Goal: Task Accomplishment & Management: Use online tool/utility

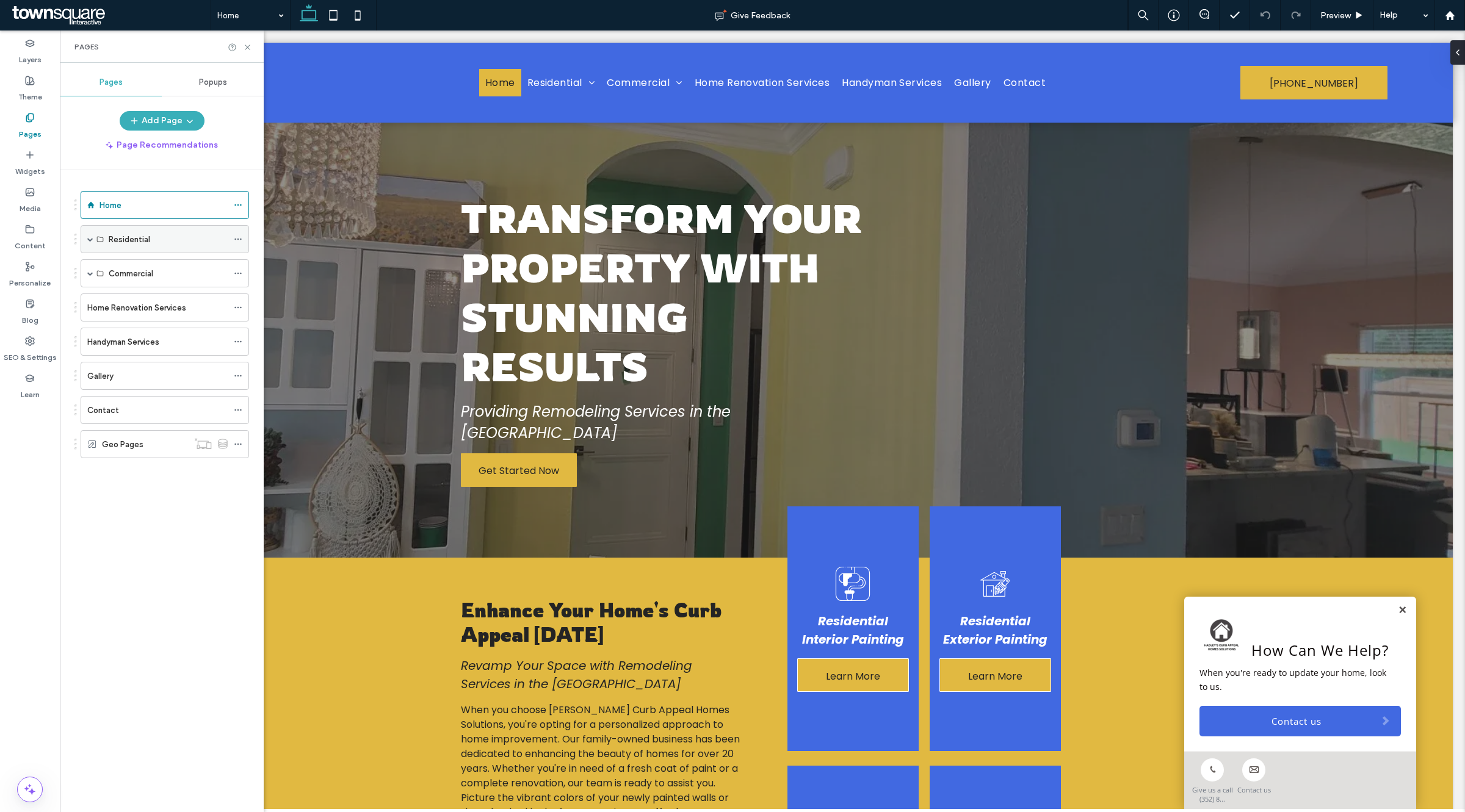
click at [89, 239] on span at bounding box center [90, 239] width 6 height 6
click at [141, 322] on label "Residential Cleaning Services" at bounding box center [163, 324] width 109 height 22
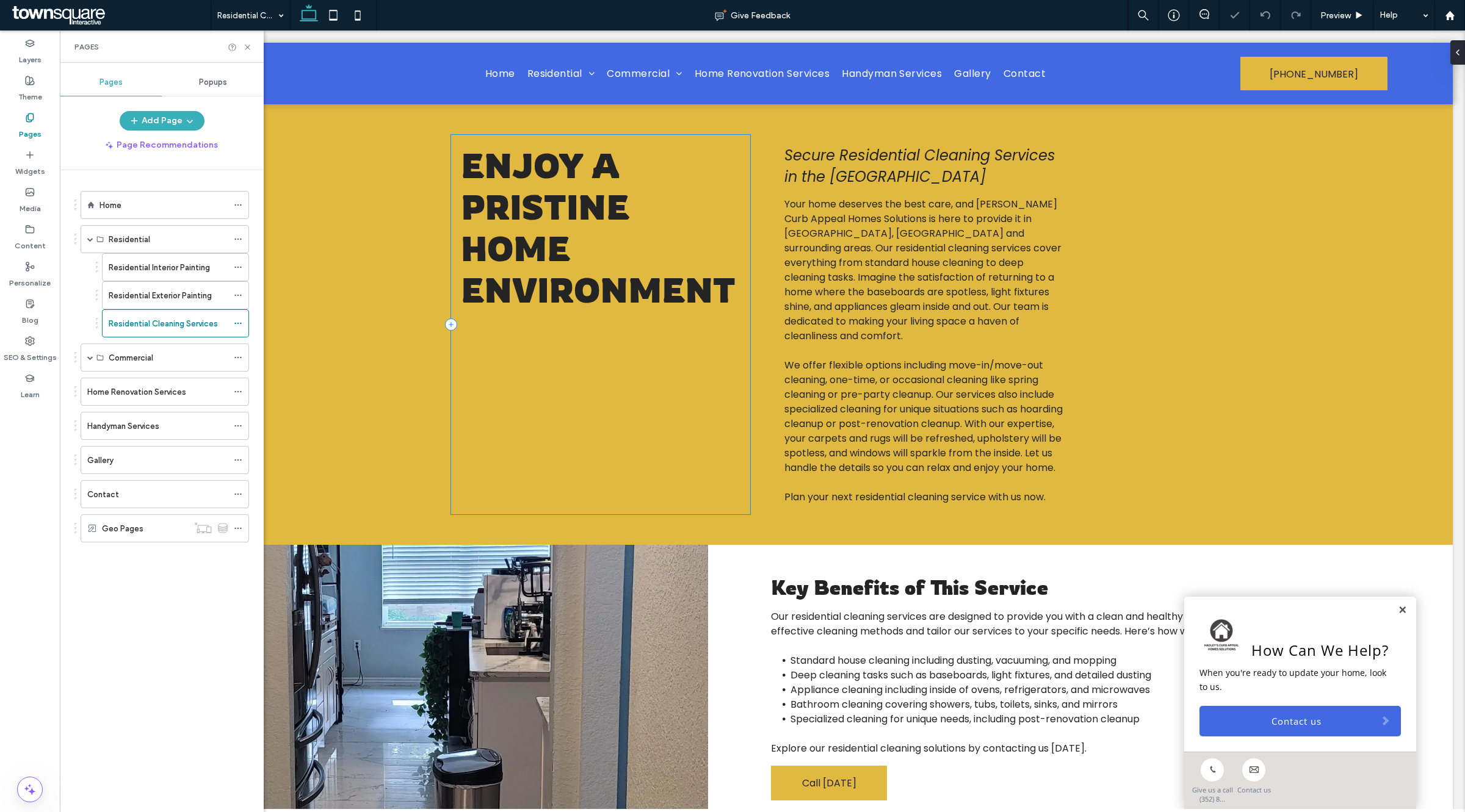
scroll to position [210, 0]
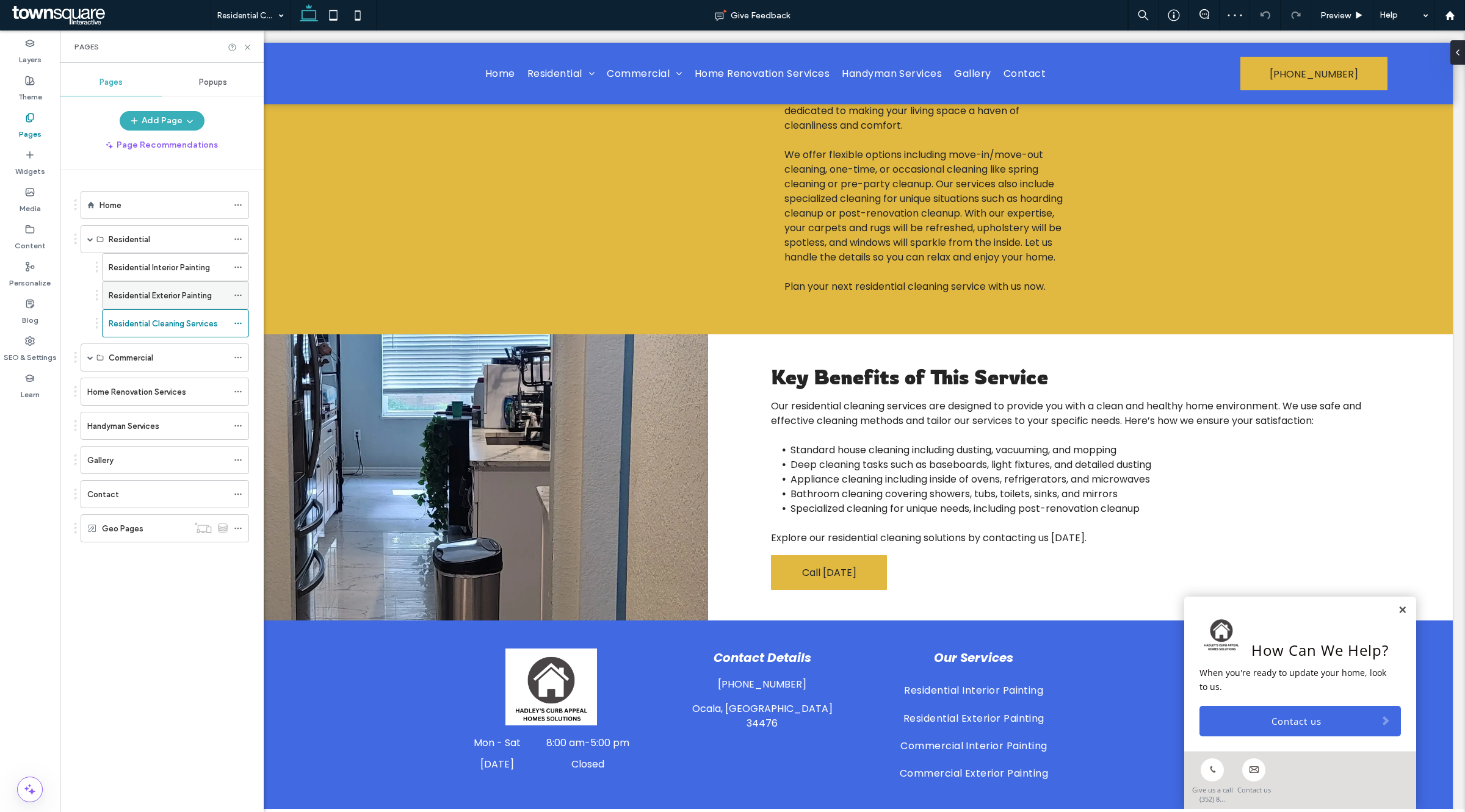
click at [169, 291] on label "Residential Exterior Painting" at bounding box center [160, 296] width 103 height 22
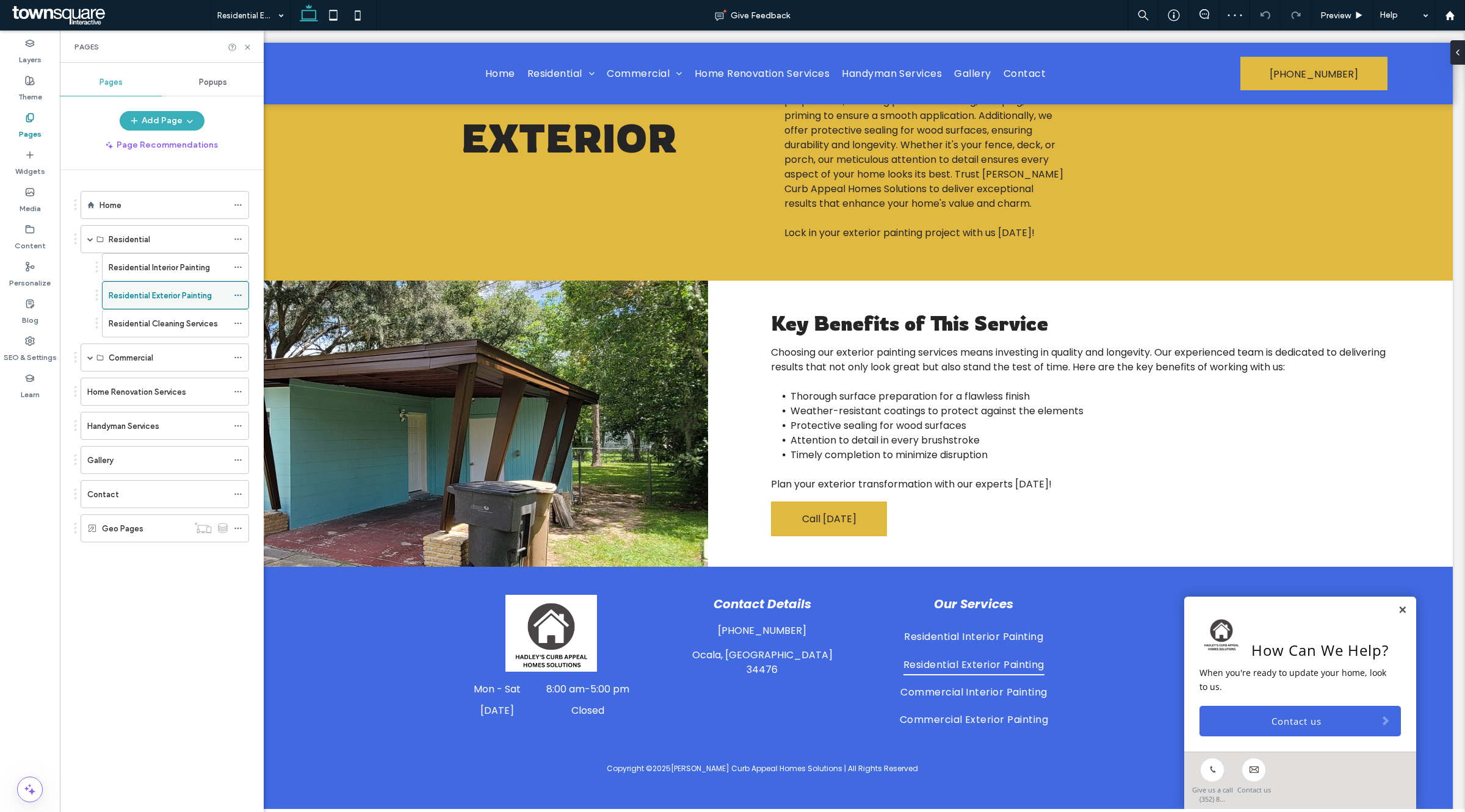
scroll to position [279, 0]
click at [160, 271] on label "Residential Interior Painting" at bounding box center [159, 268] width 101 height 22
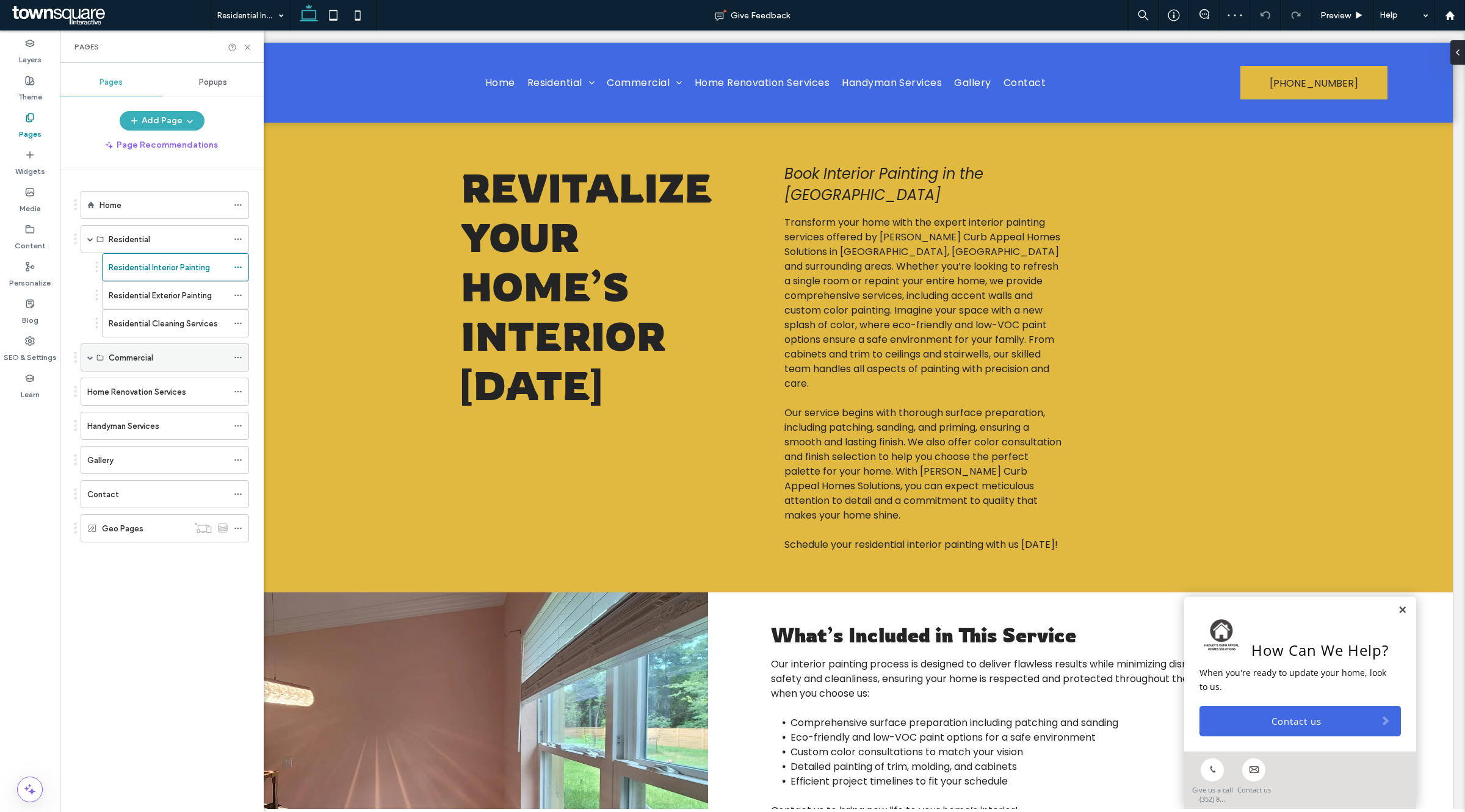
click at [95, 360] on div "Commercial" at bounding box center [164, 357] width 168 height 28
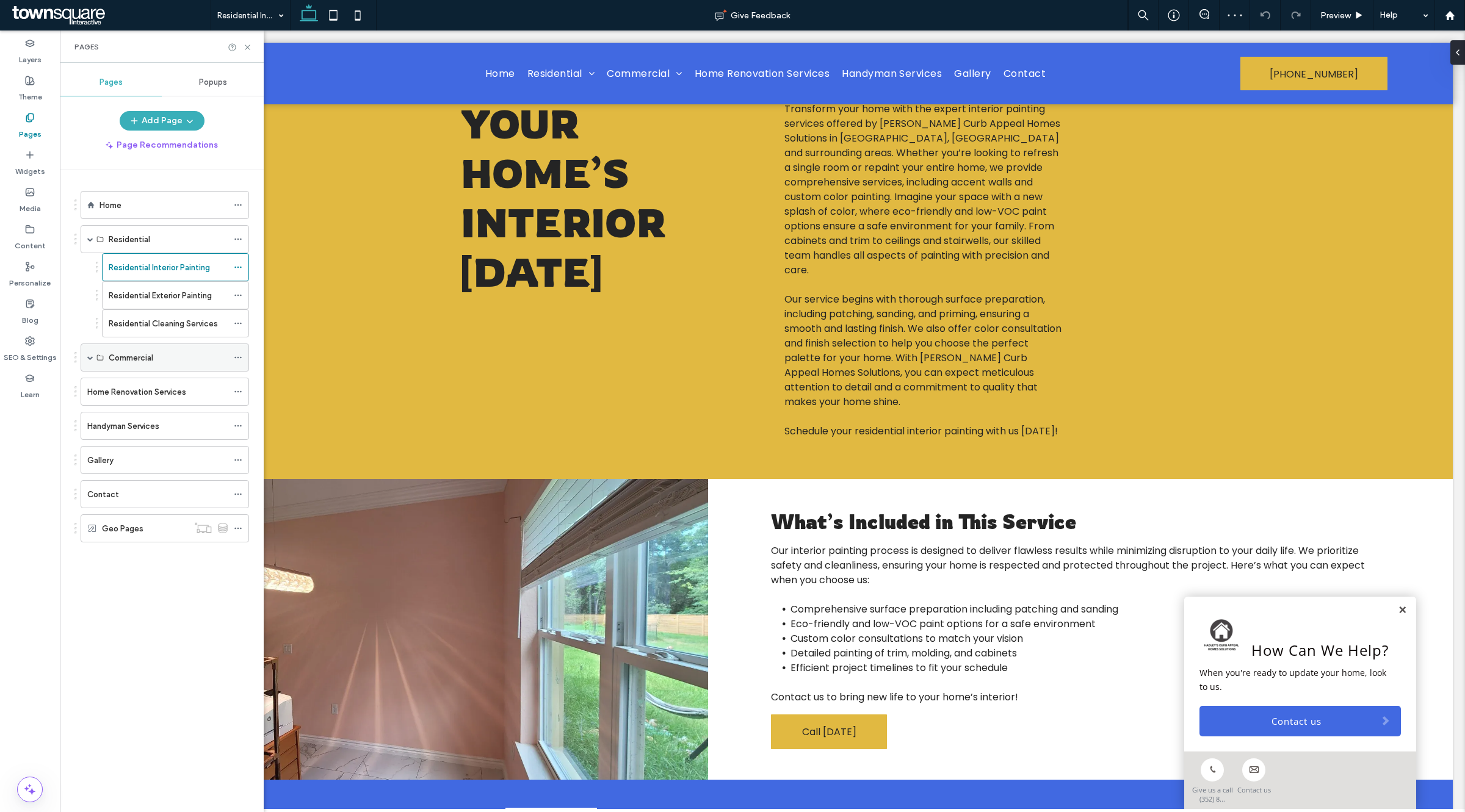
scroll to position [134, 0]
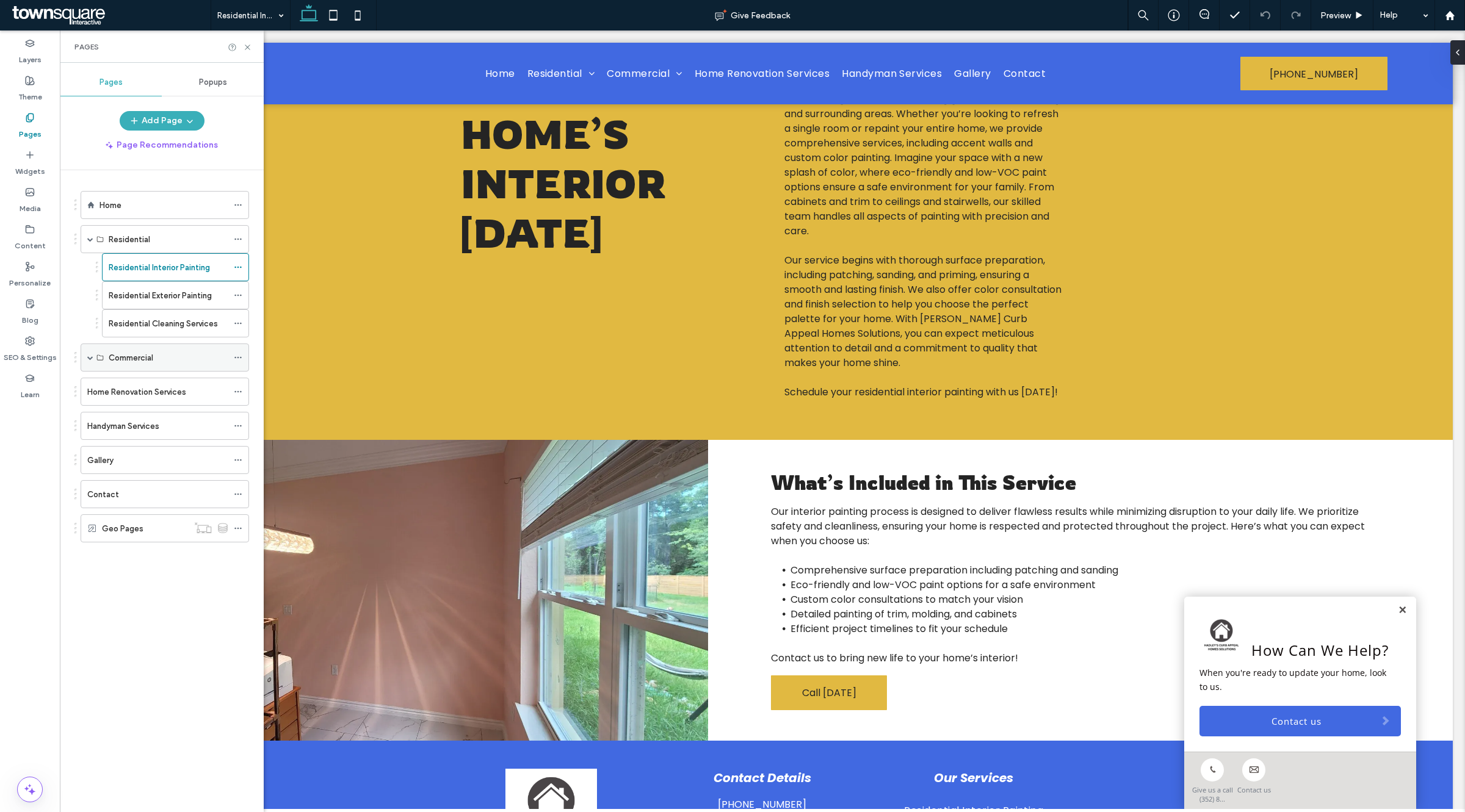
click at [84, 357] on div "Commercial" at bounding box center [164, 357] width 168 height 28
click at [91, 360] on span at bounding box center [90, 357] width 6 height 6
click at [123, 391] on label "Commercial Interior Painting" at bounding box center [161, 386] width 105 height 22
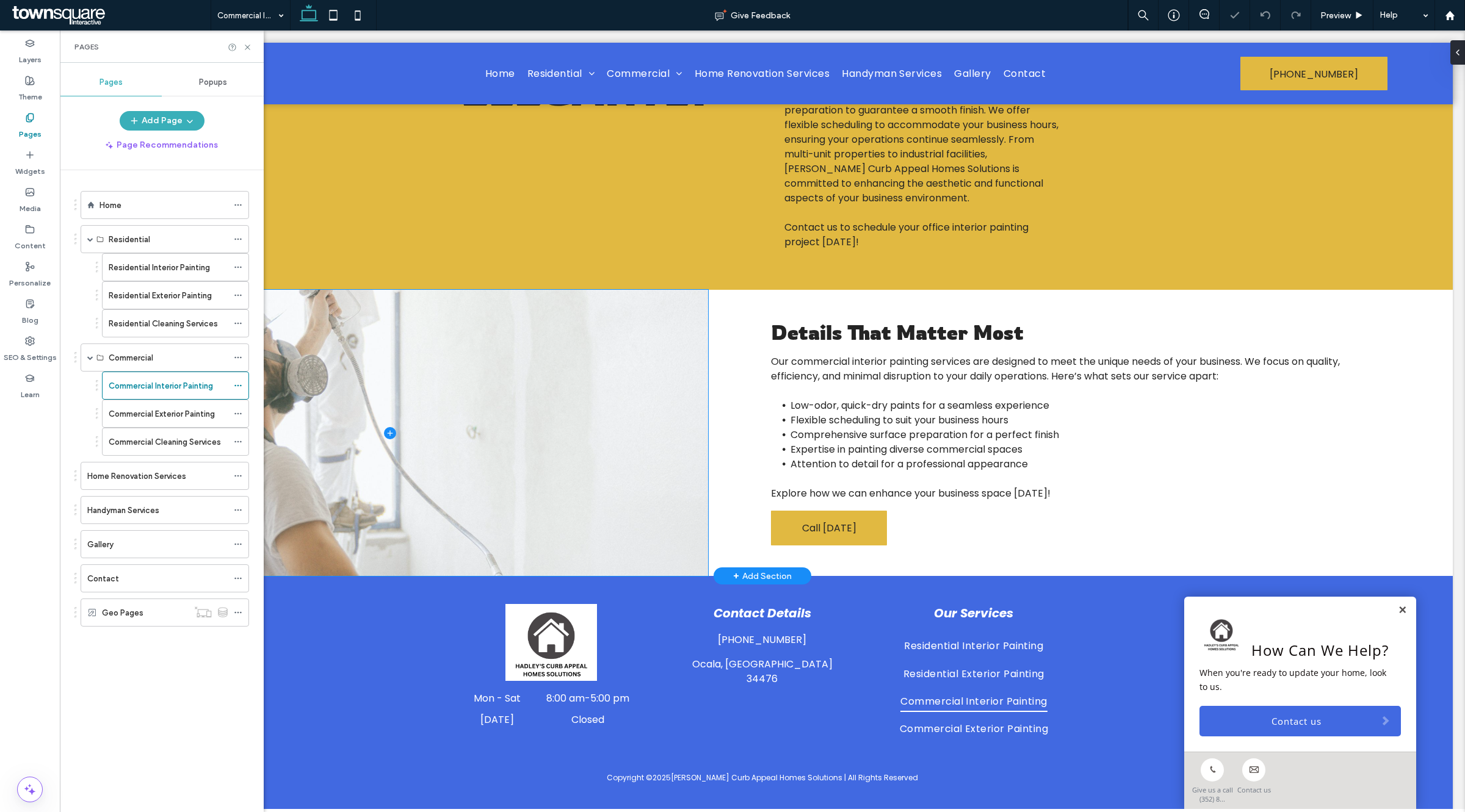
scroll to position [278, 0]
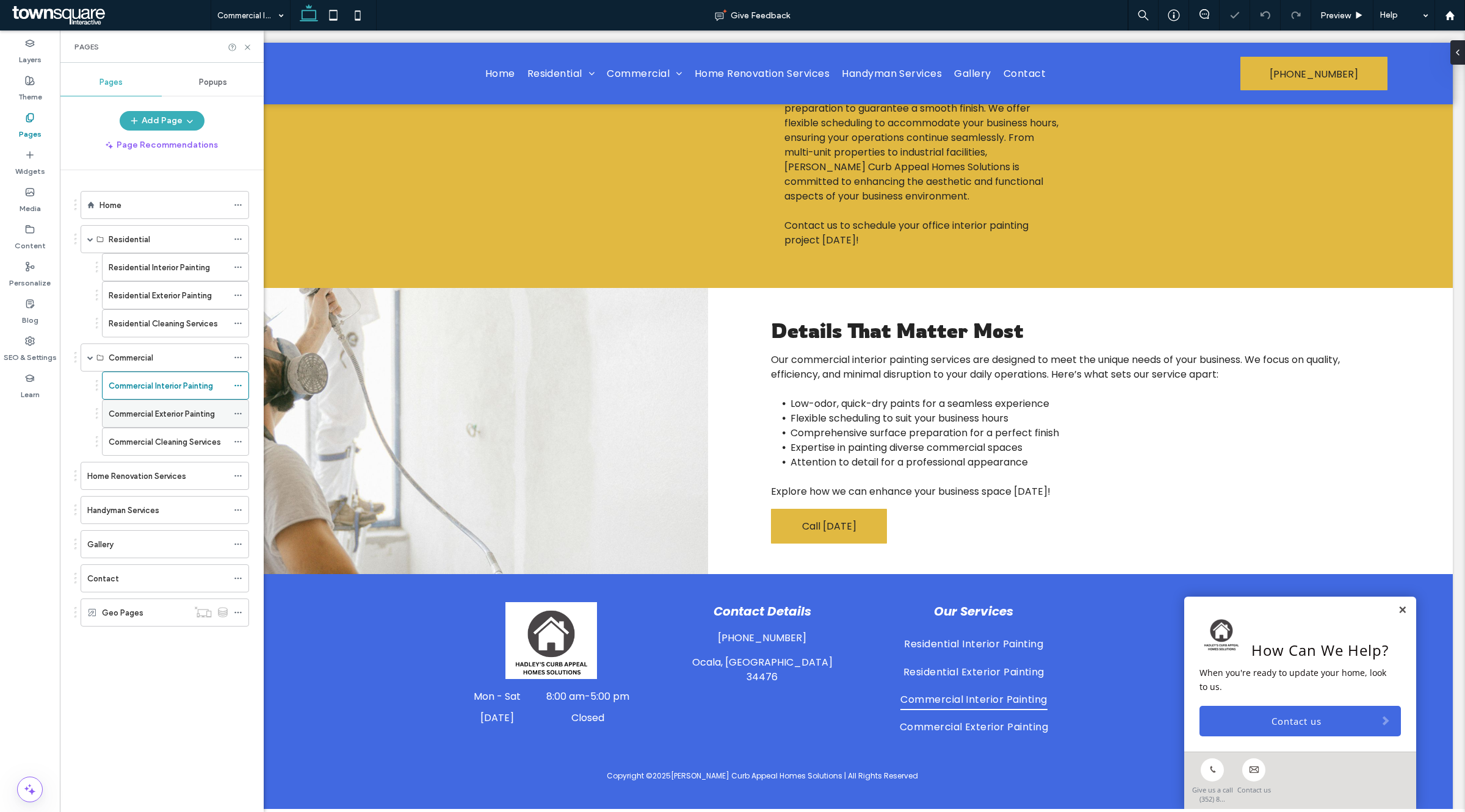
click at [147, 413] on label "Commercial Exterior Painting" at bounding box center [162, 414] width 106 height 22
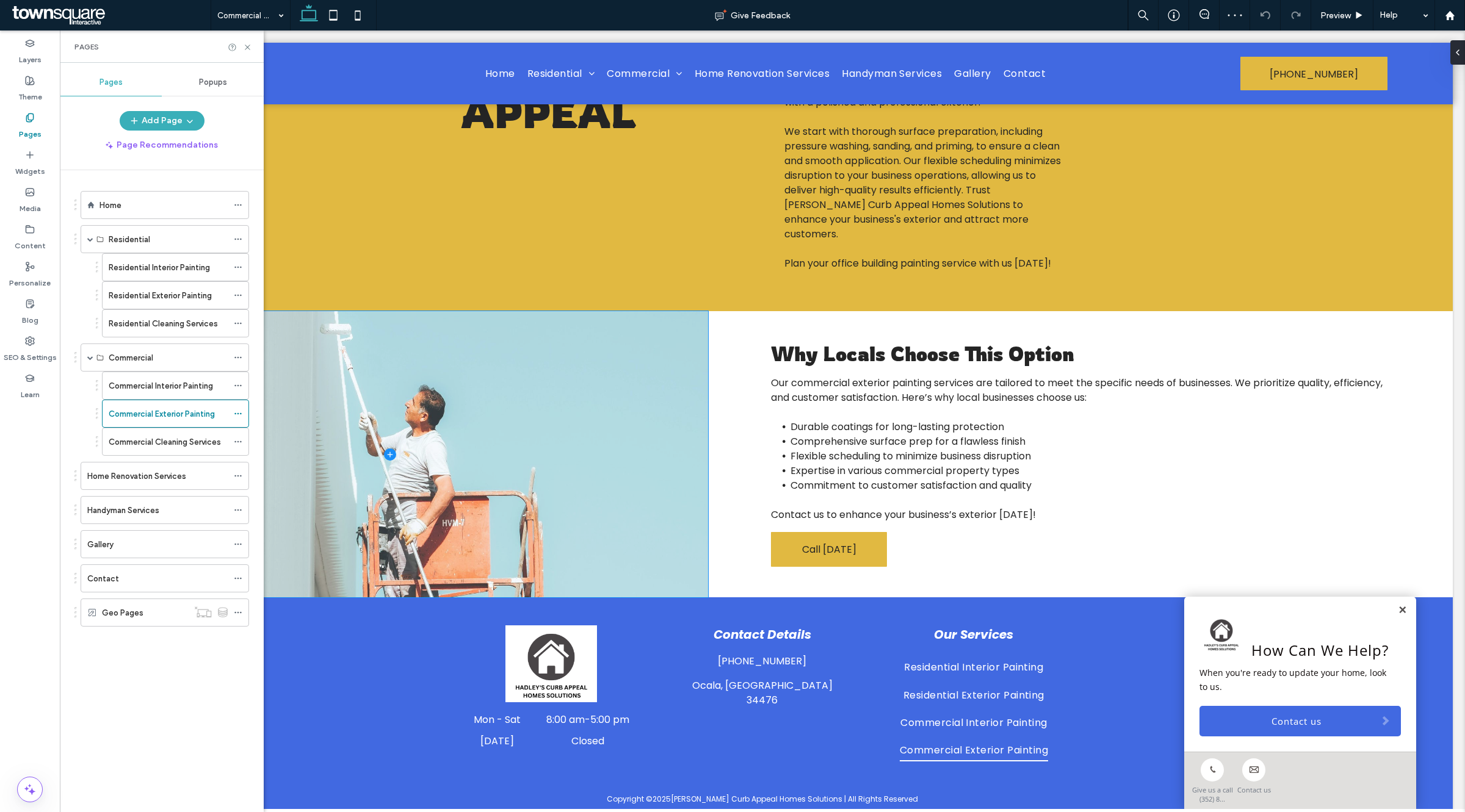
scroll to position [235, 0]
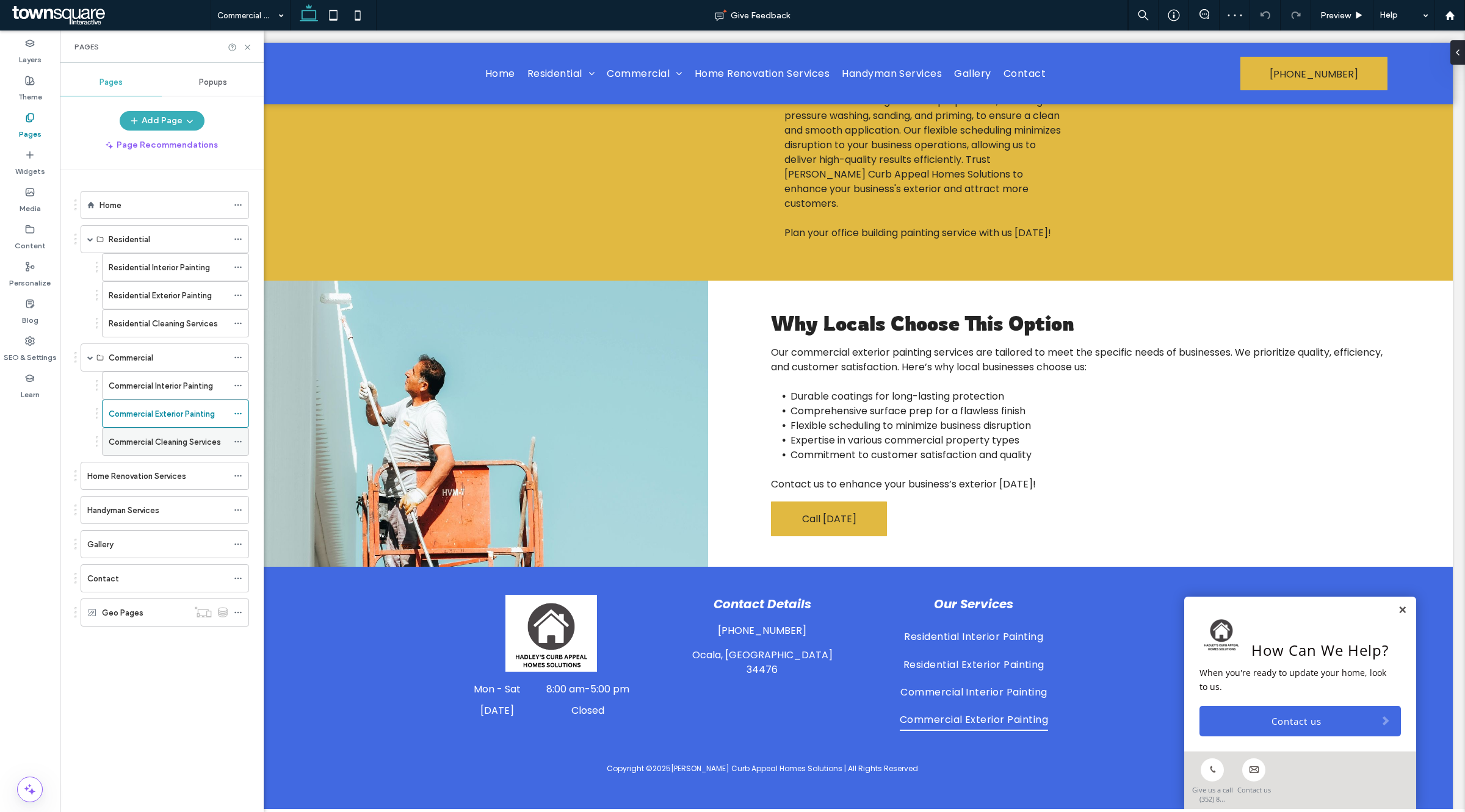
click at [183, 447] on label "Commercial Cleaning Services" at bounding box center [165, 442] width 112 height 22
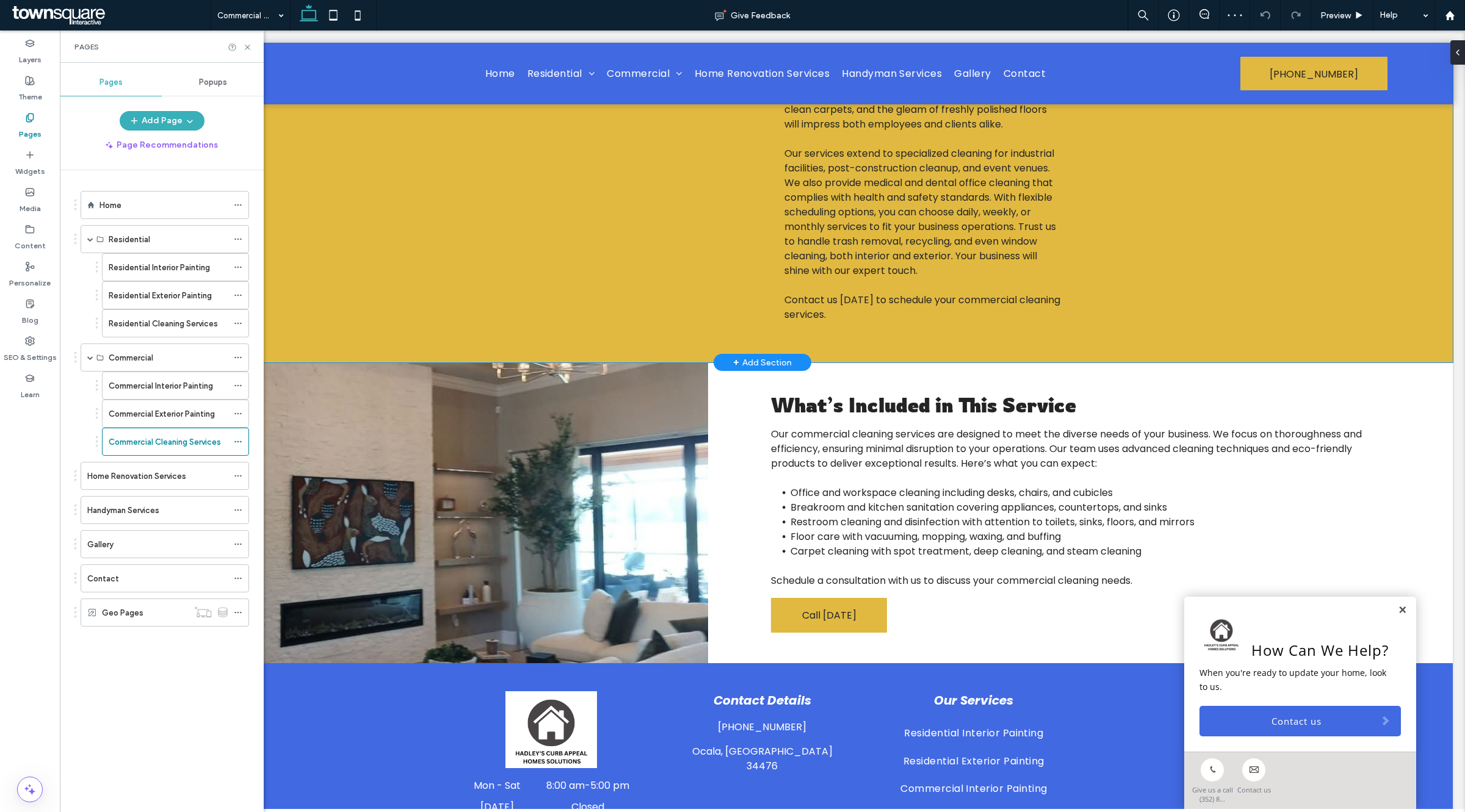
scroll to position [134, 0]
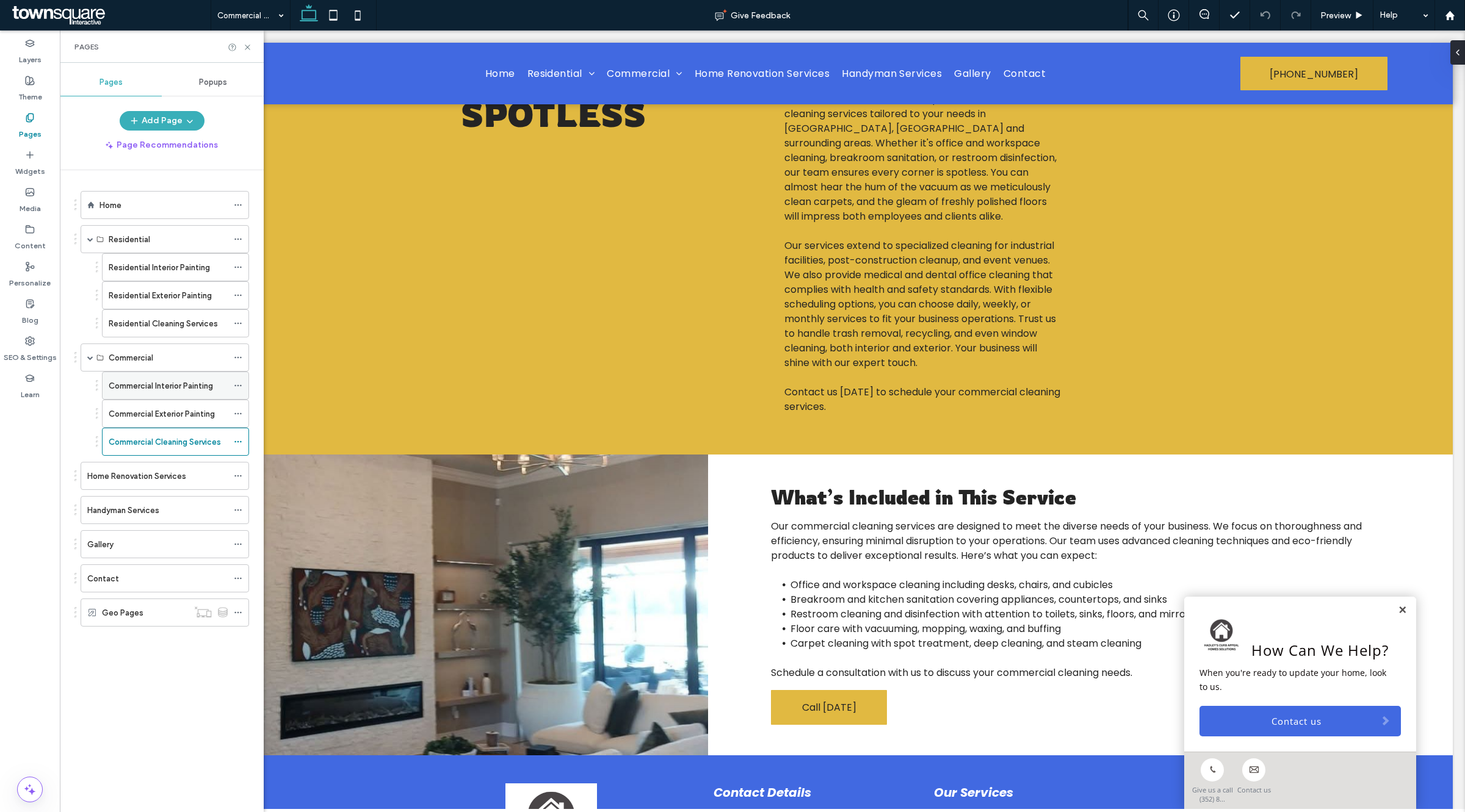
click at [193, 394] on label "Commercial Interior Painting" at bounding box center [161, 386] width 105 height 22
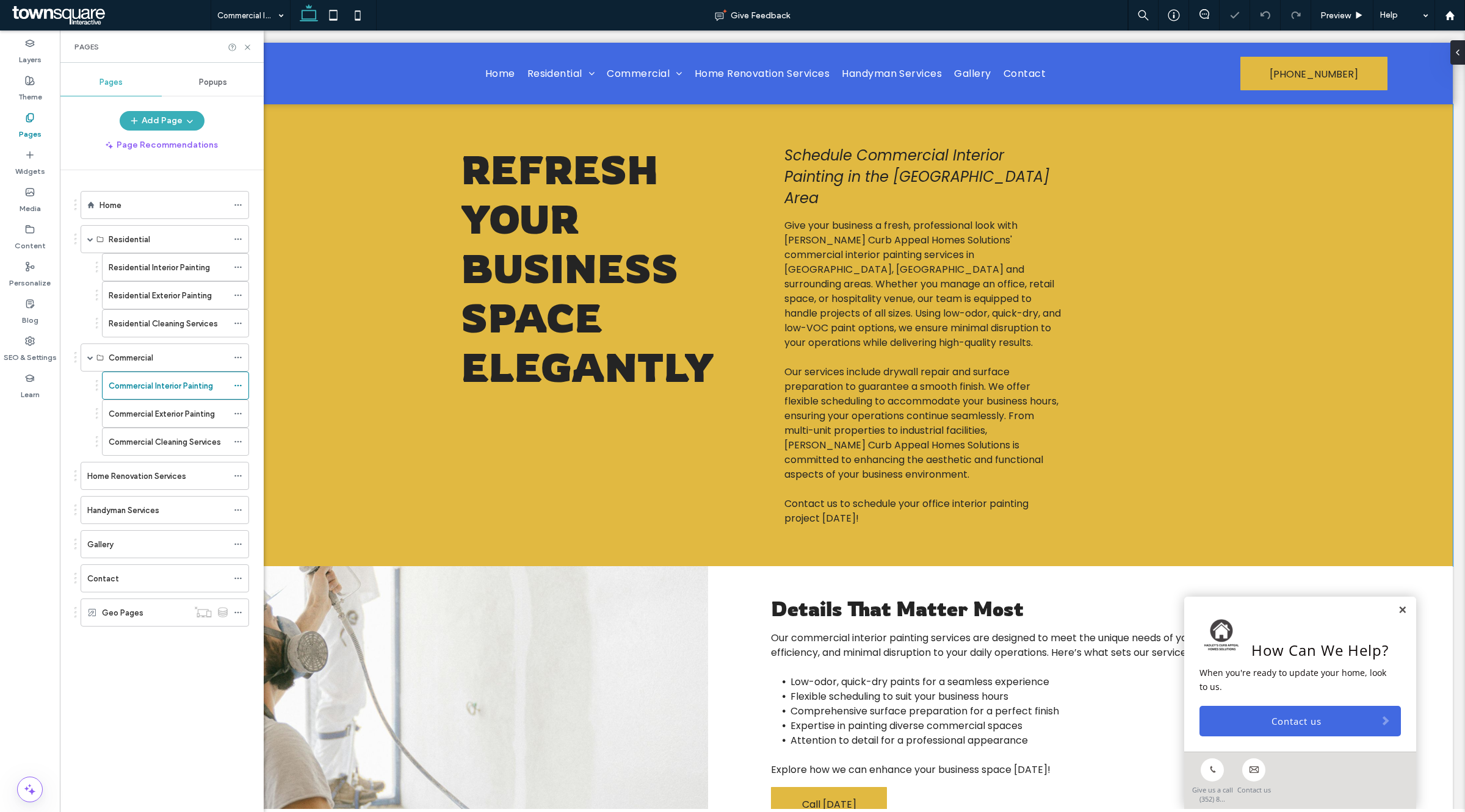
scroll to position [279, 0]
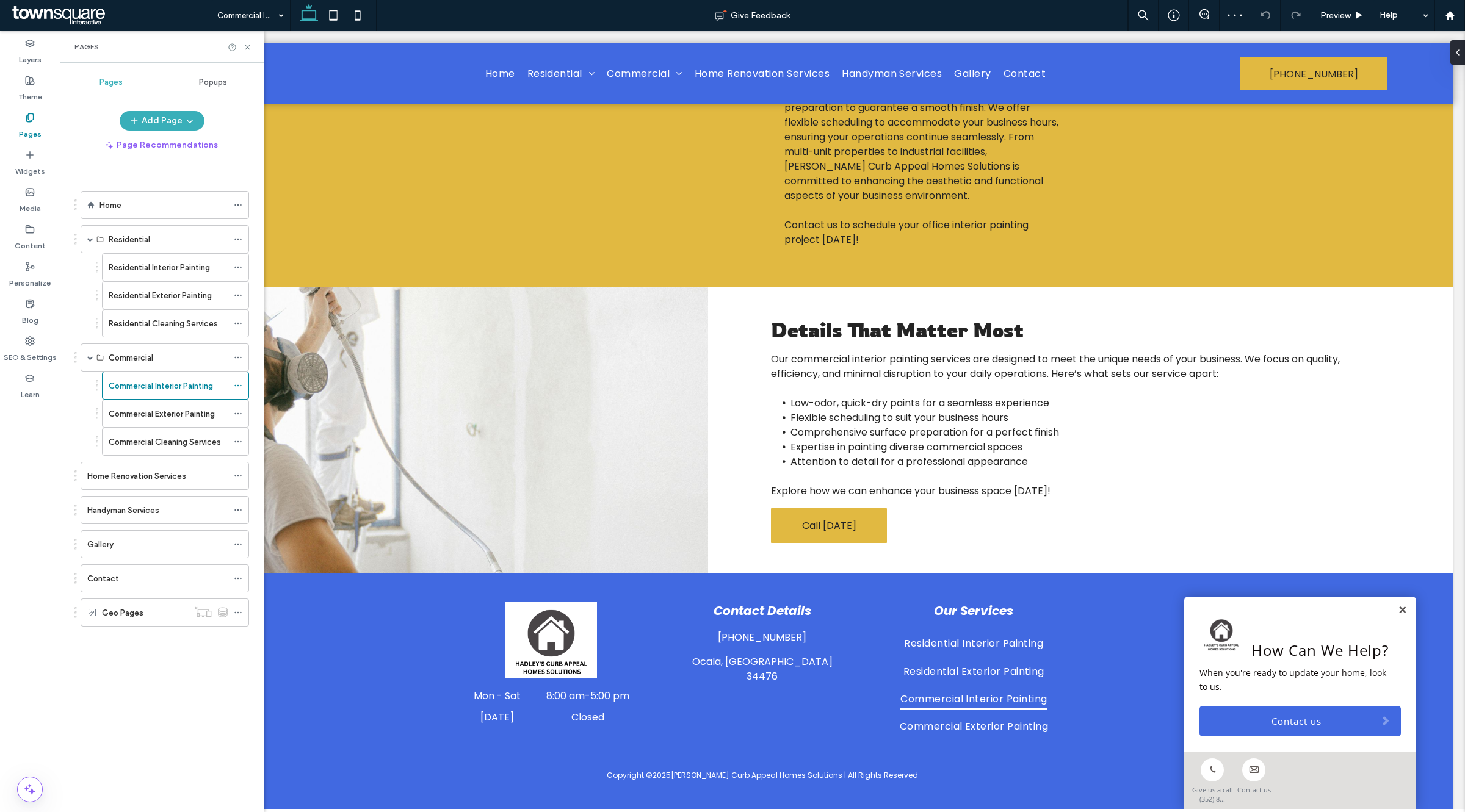
click at [243, 52] on div "Pages" at bounding box center [161, 46] width 204 height 33
click at [243, 48] on icon at bounding box center [247, 47] width 9 height 9
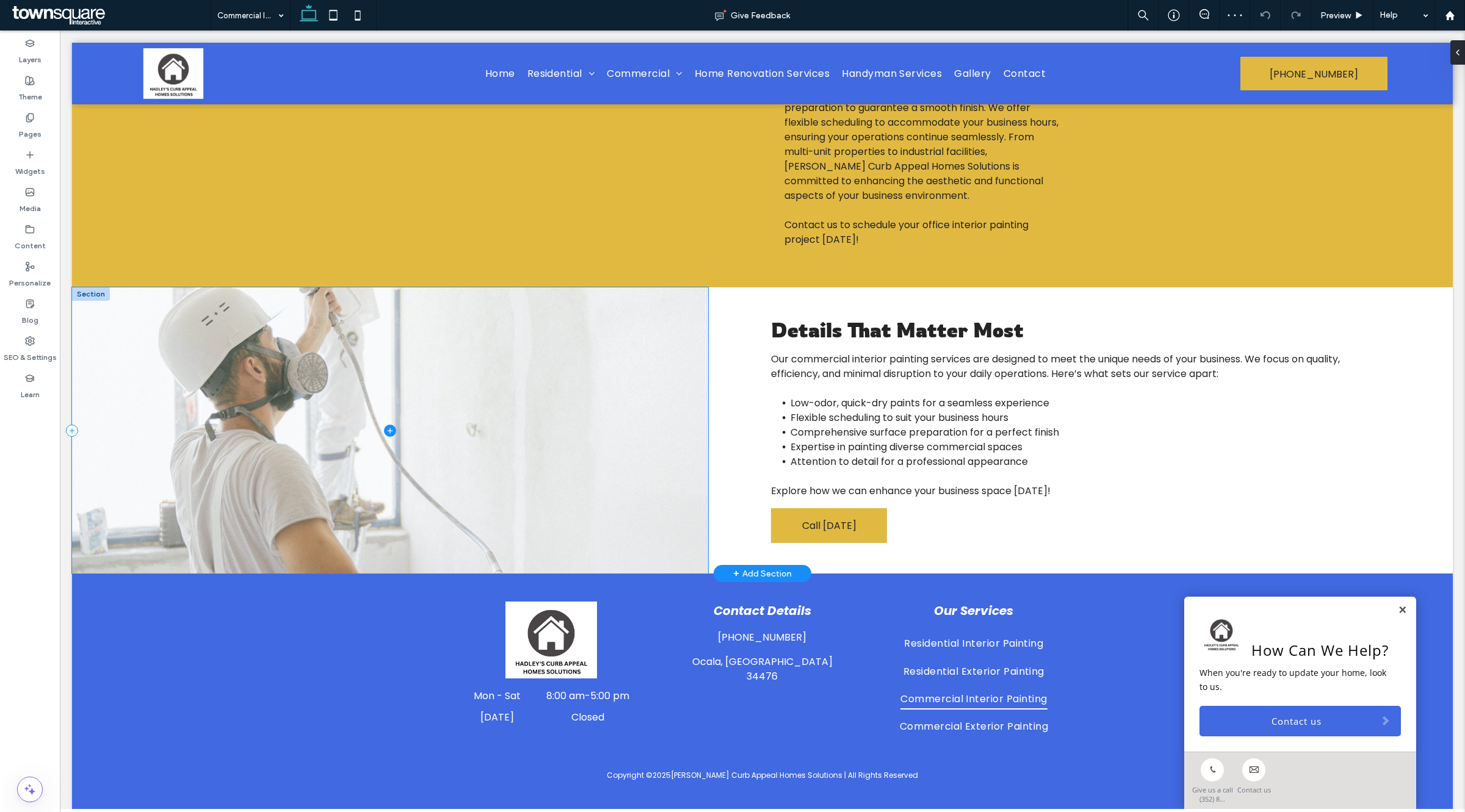
click at [386, 484] on span at bounding box center [390, 430] width 637 height 286
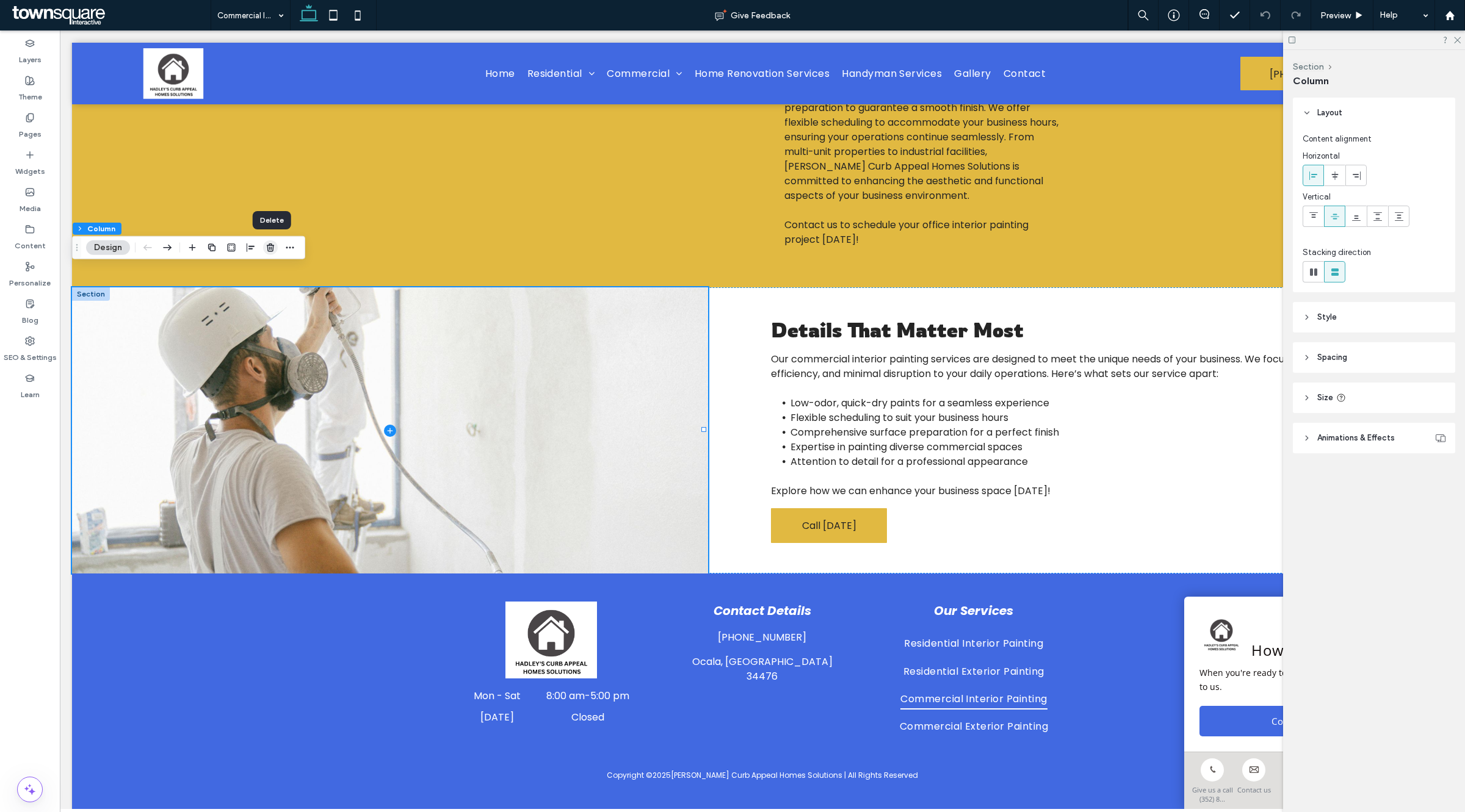
click at [270, 243] on icon "button" at bounding box center [271, 248] width 10 height 10
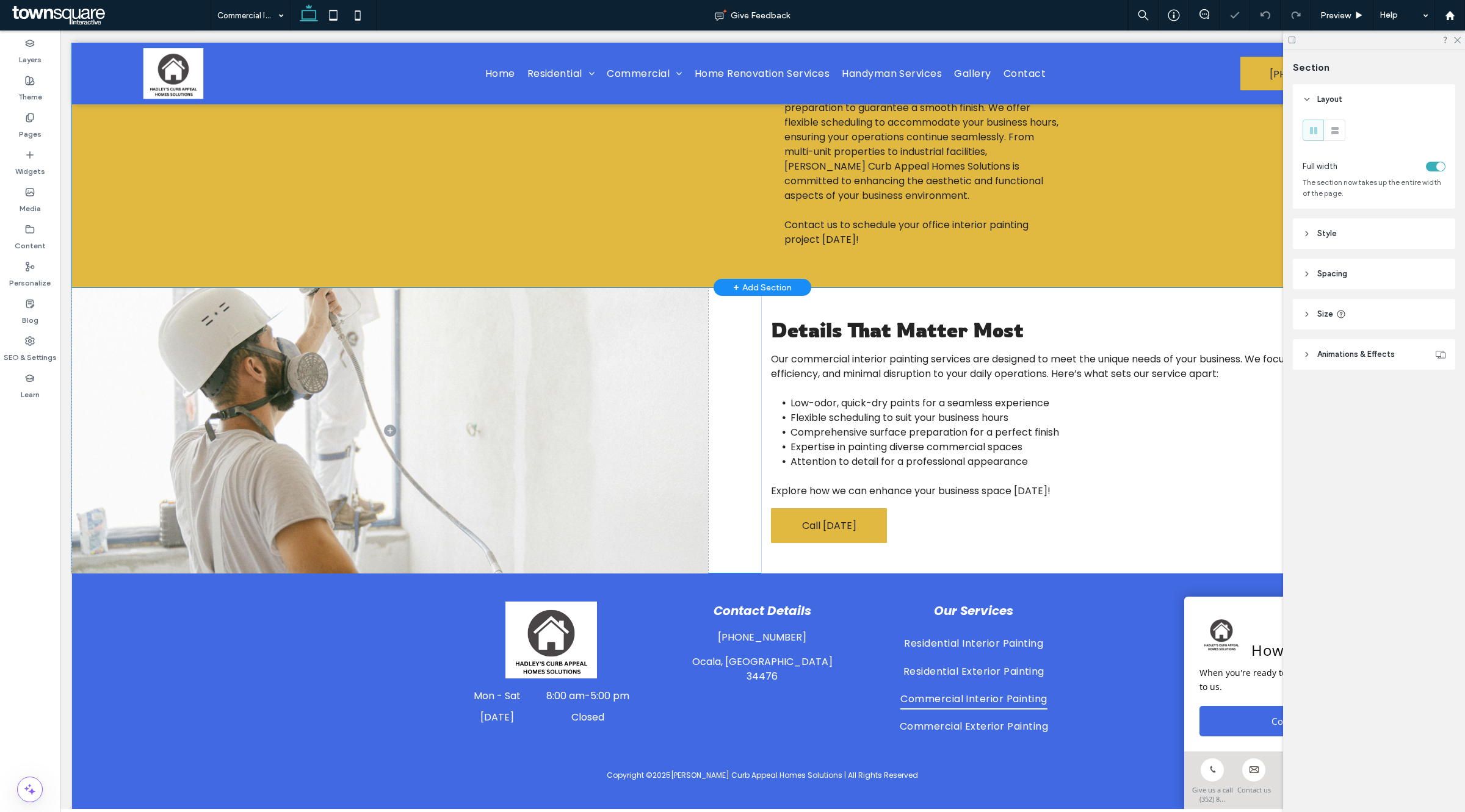
type input "***"
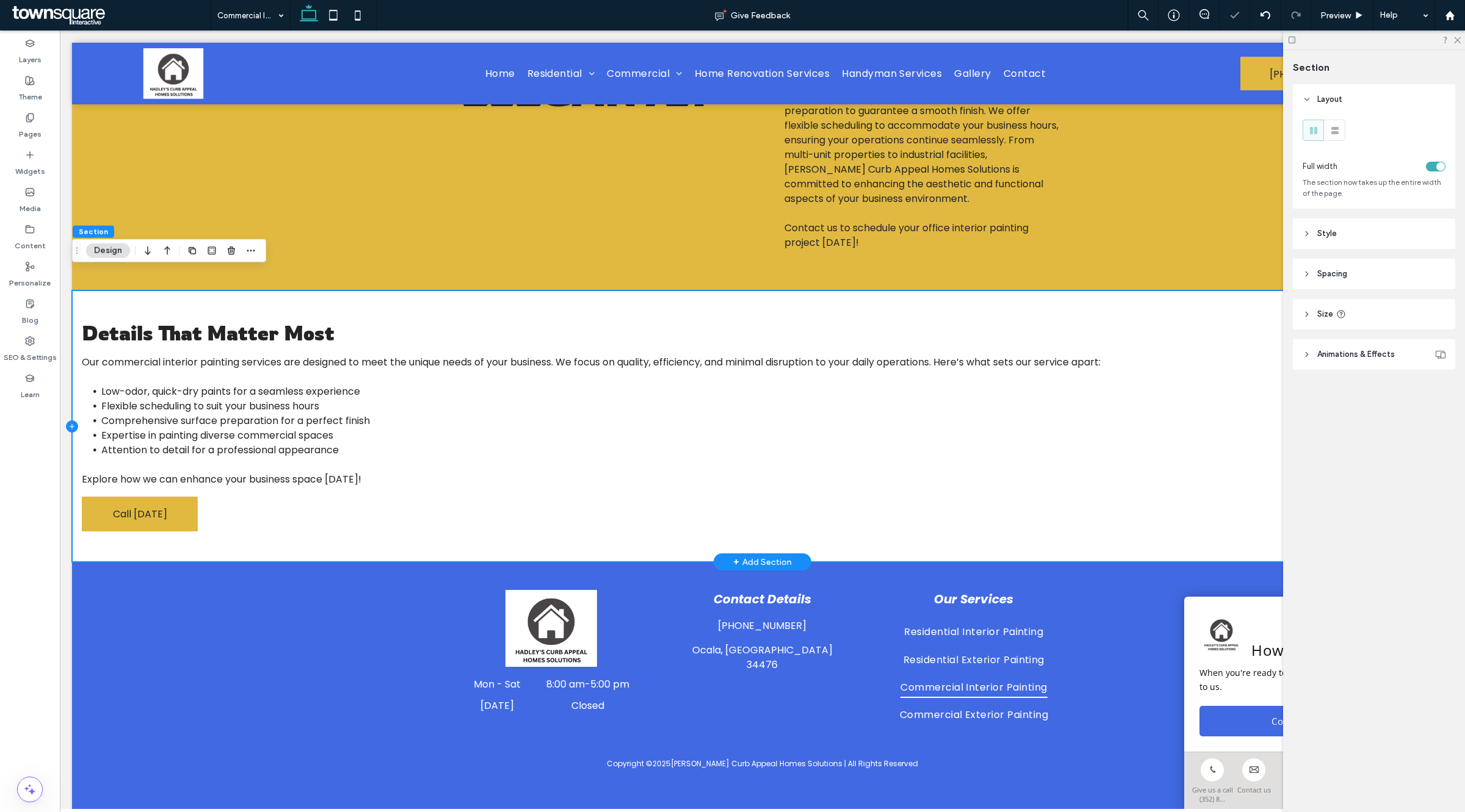
click at [75, 420] on icon at bounding box center [72, 426] width 13 height 13
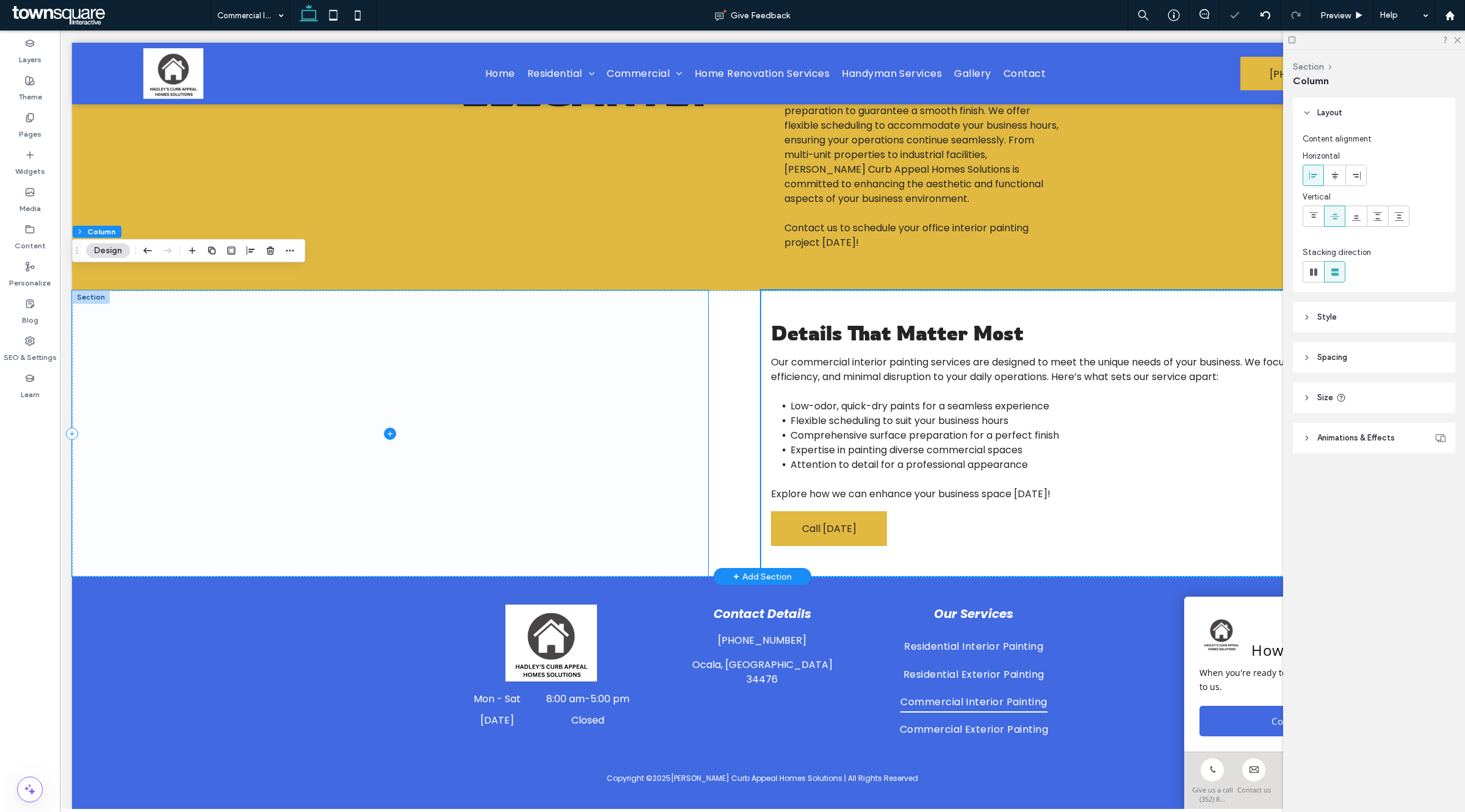
scroll to position [279, 0]
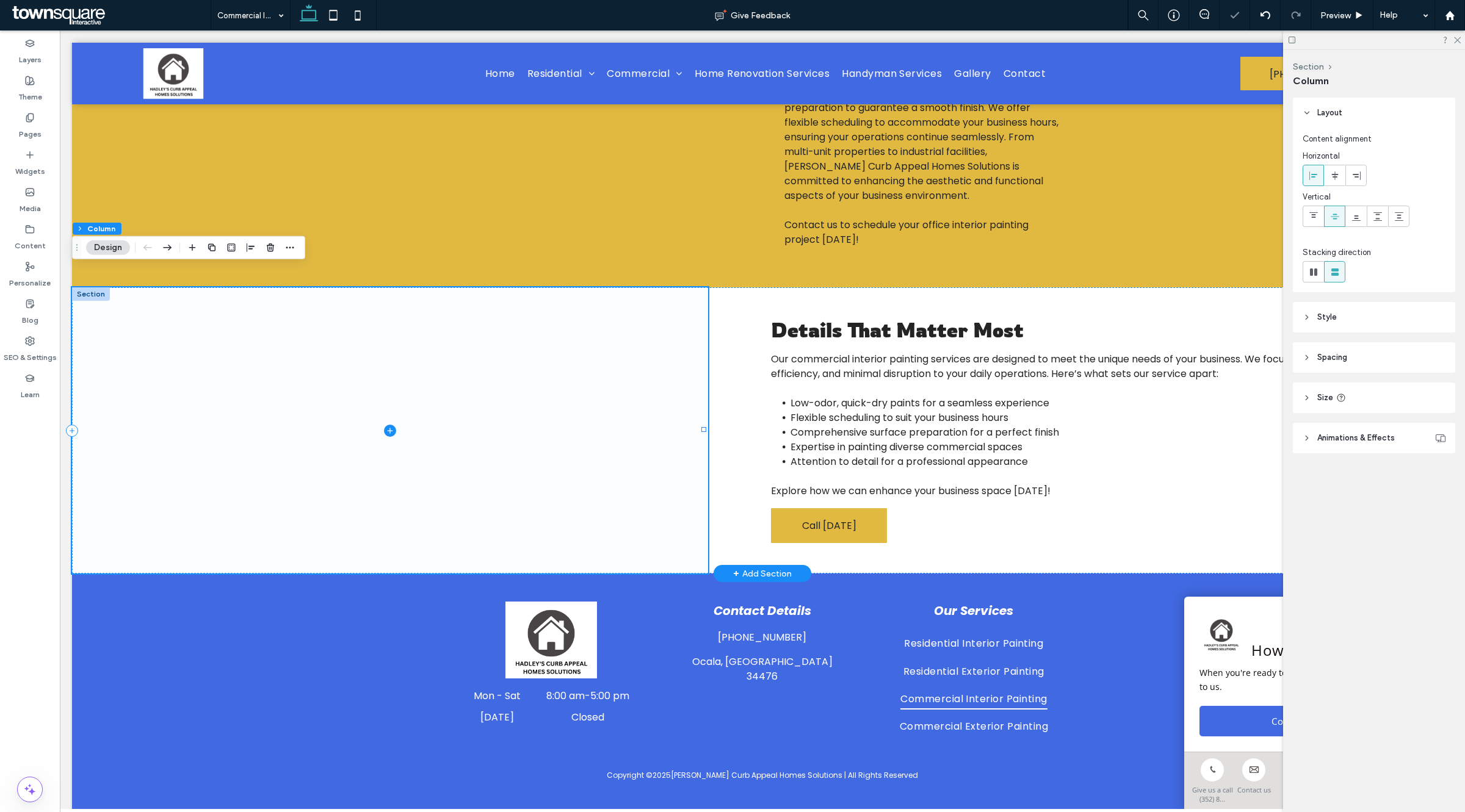
click at [386, 424] on icon at bounding box center [389, 430] width 13 height 13
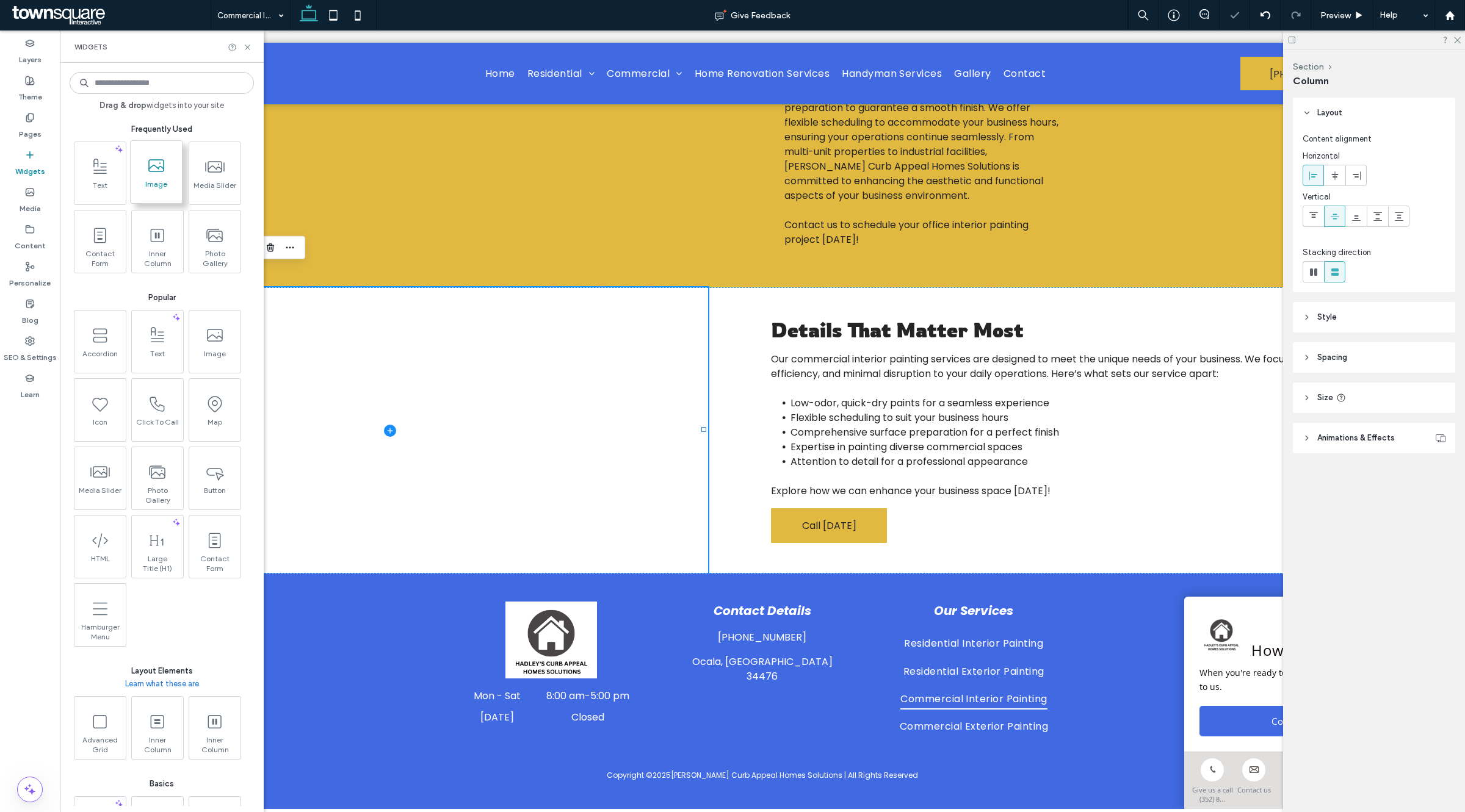
click at [150, 199] on div "Image" at bounding box center [156, 172] width 51 height 62
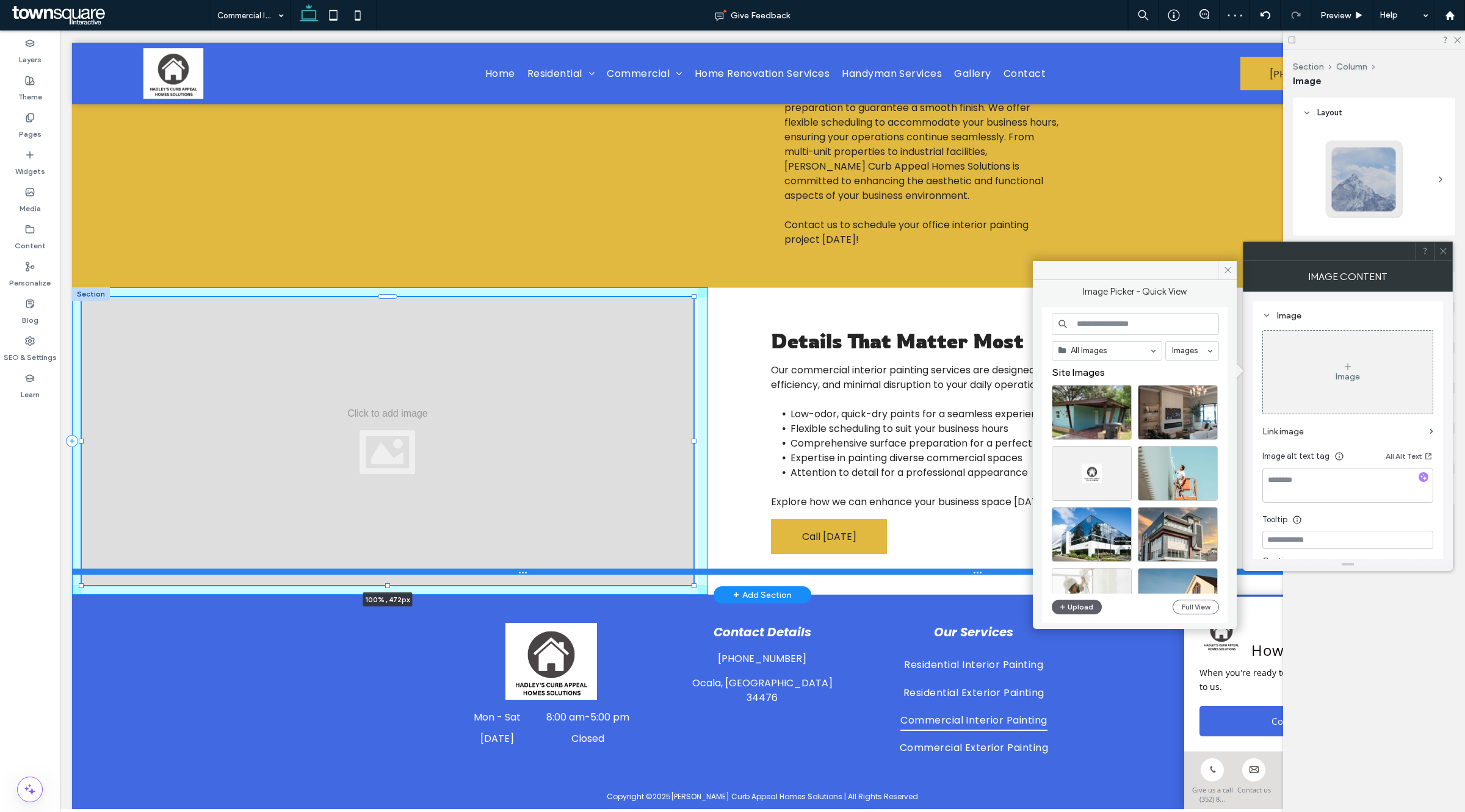
drag, startPoint x: 386, startPoint y: 507, endPoint x: 384, endPoint y: 553, distance: 46.0
click at [384, 553] on div "100% , 472px Details That Matter Most Our commercial interior painting services…" at bounding box center [762, 440] width 1381 height 307
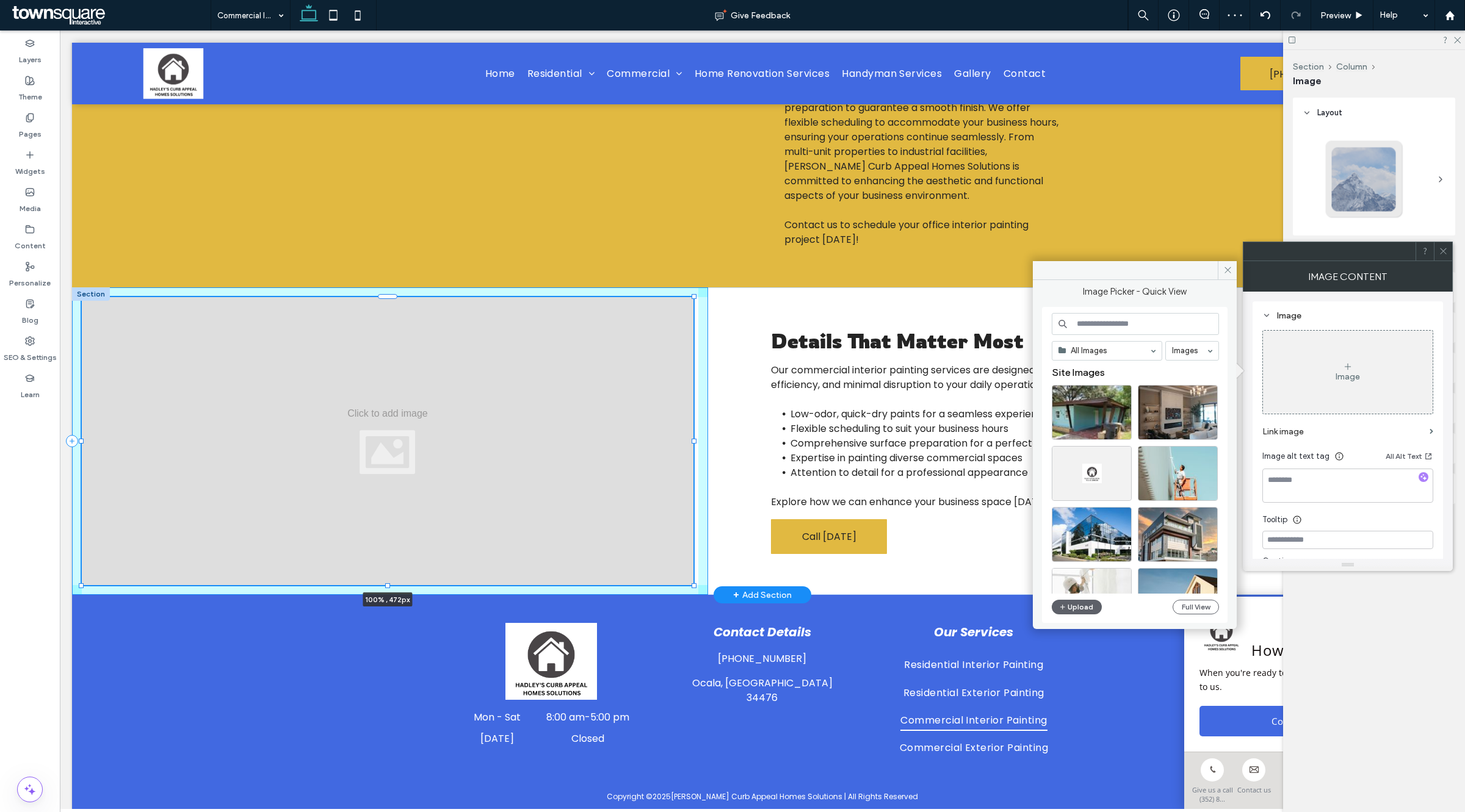
type input "***"
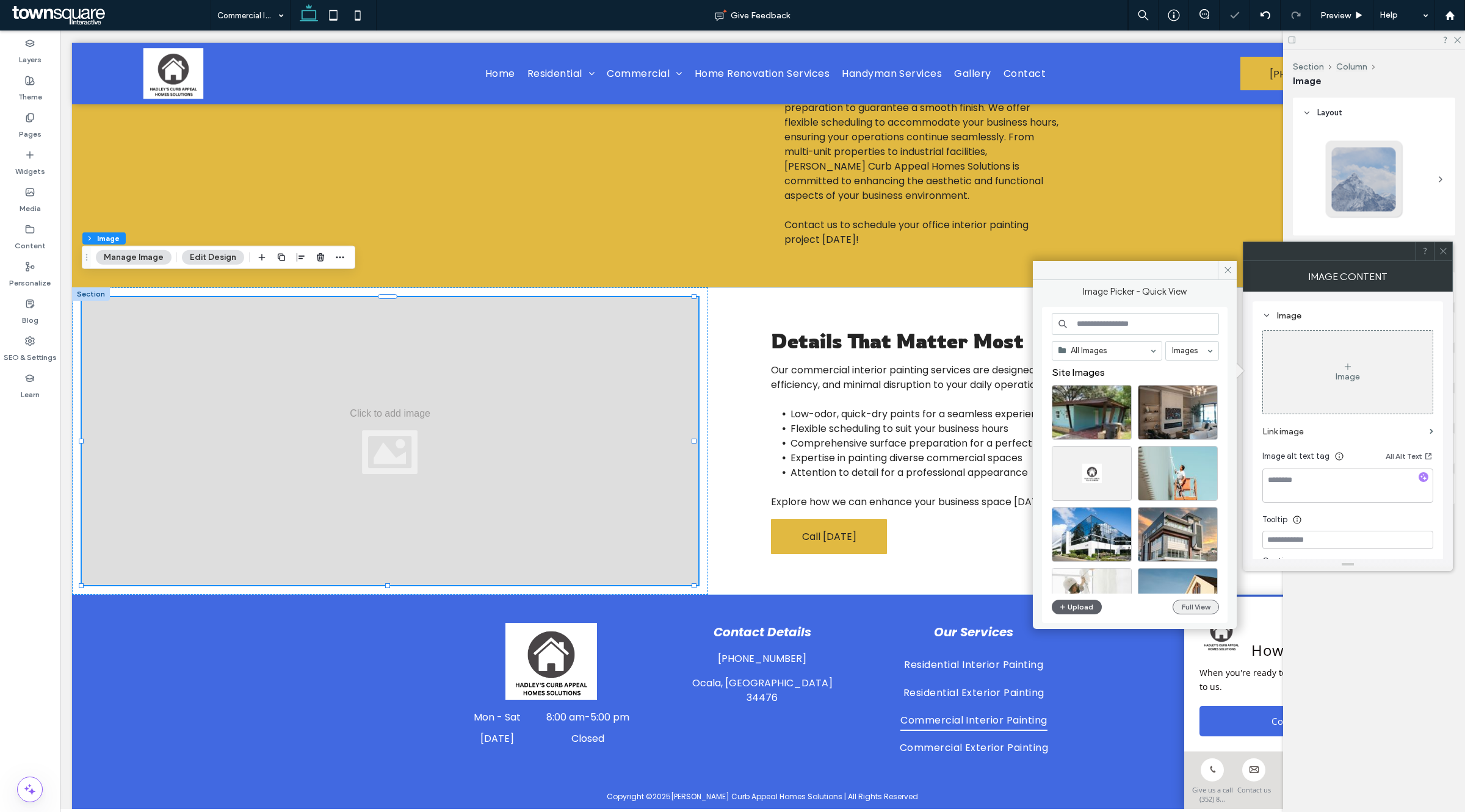
click at [1195, 601] on button "Full View" at bounding box center [1195, 607] width 46 height 14
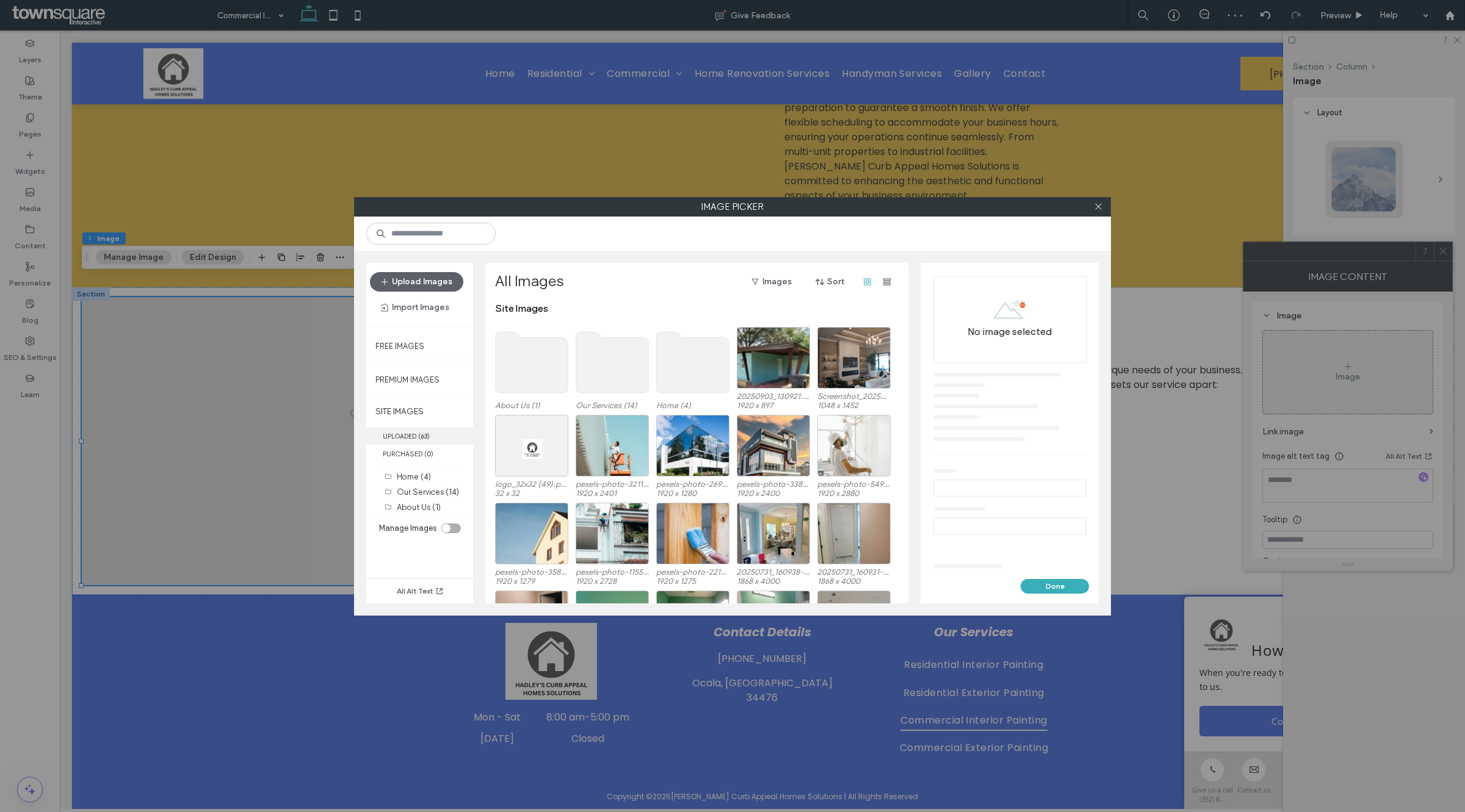
click at [428, 440] on label "UPLOADED ( 63 )" at bounding box center [420, 435] width 107 height 18
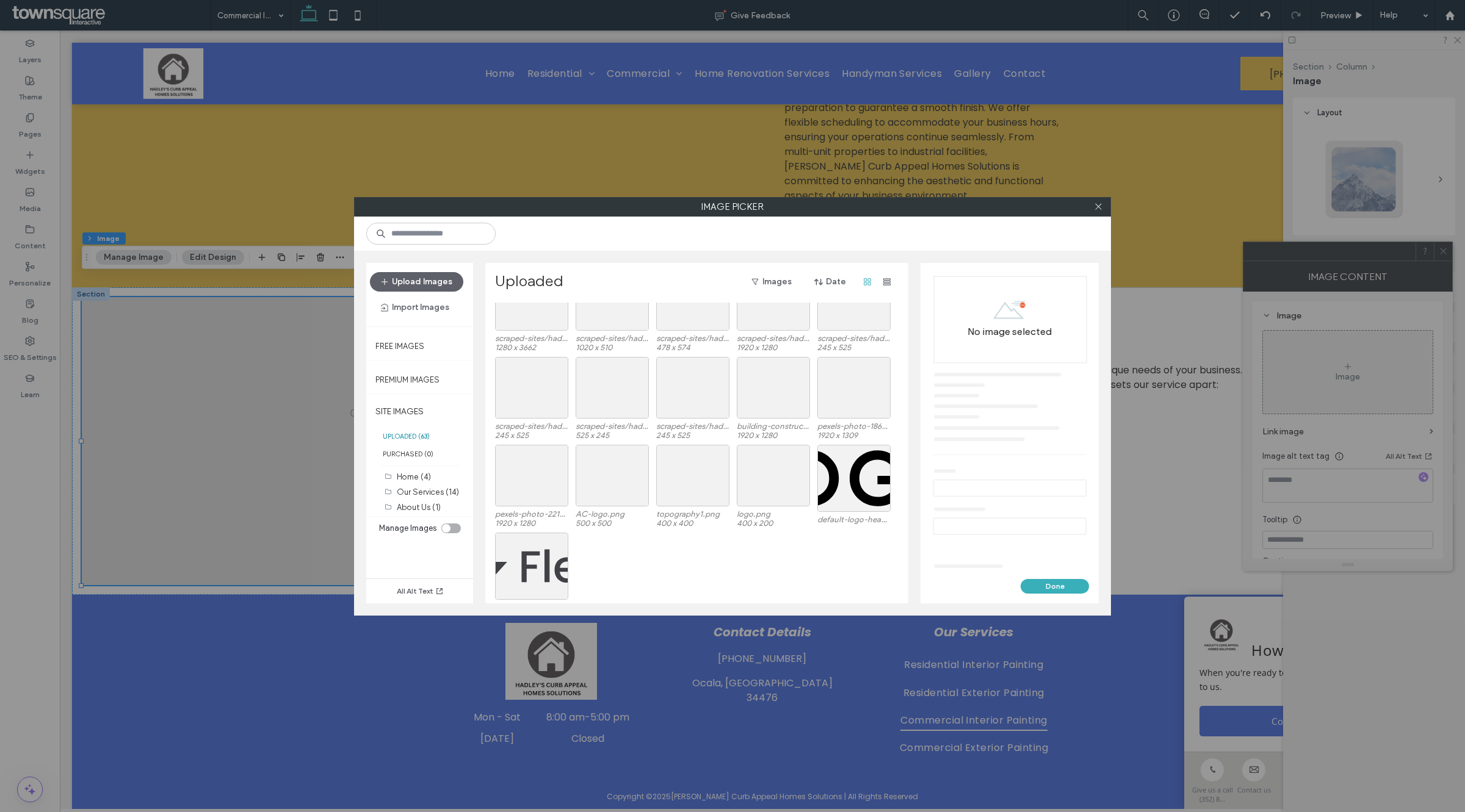
scroll to position [929, 0]
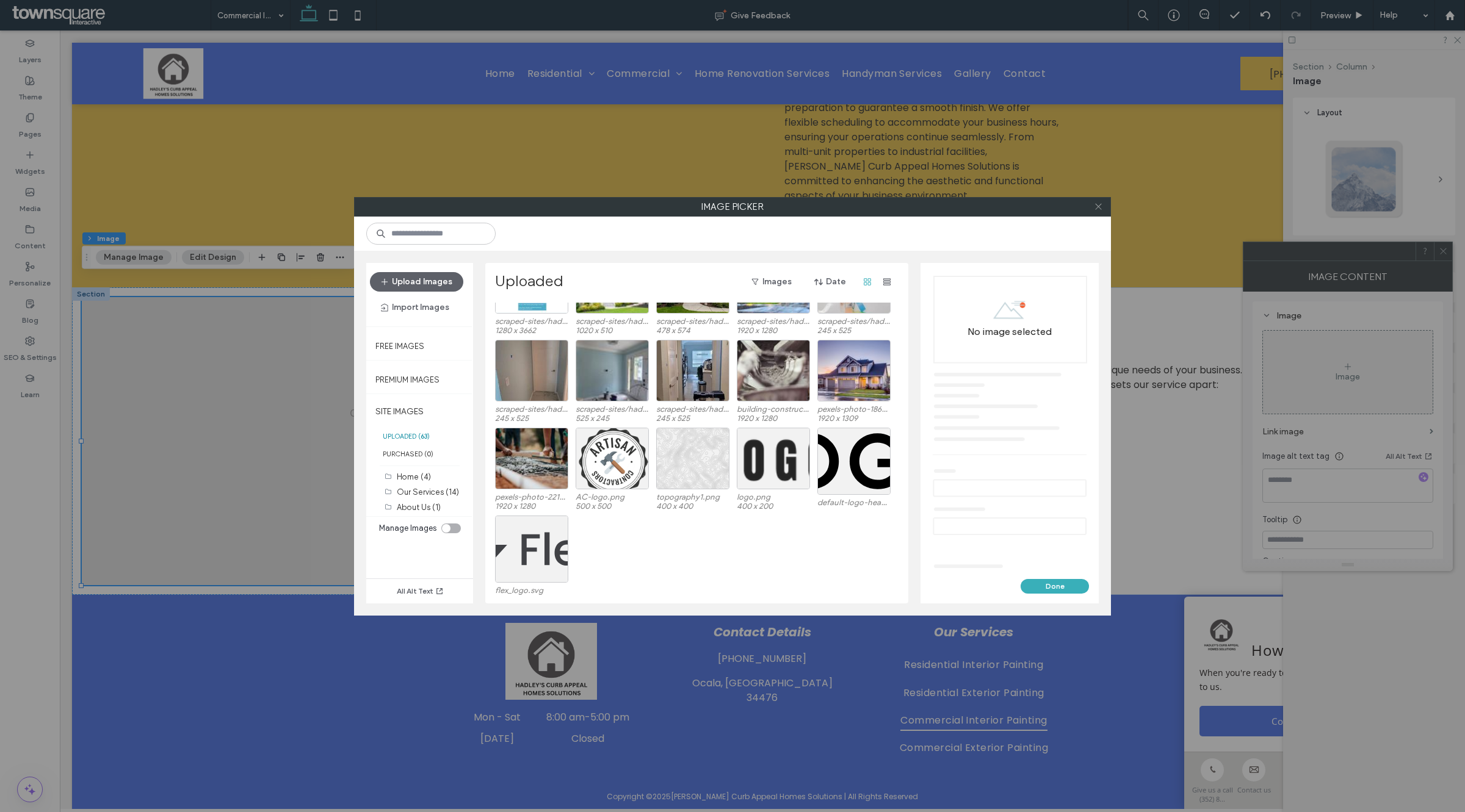
click at [1096, 206] on icon at bounding box center [1098, 206] width 9 height 9
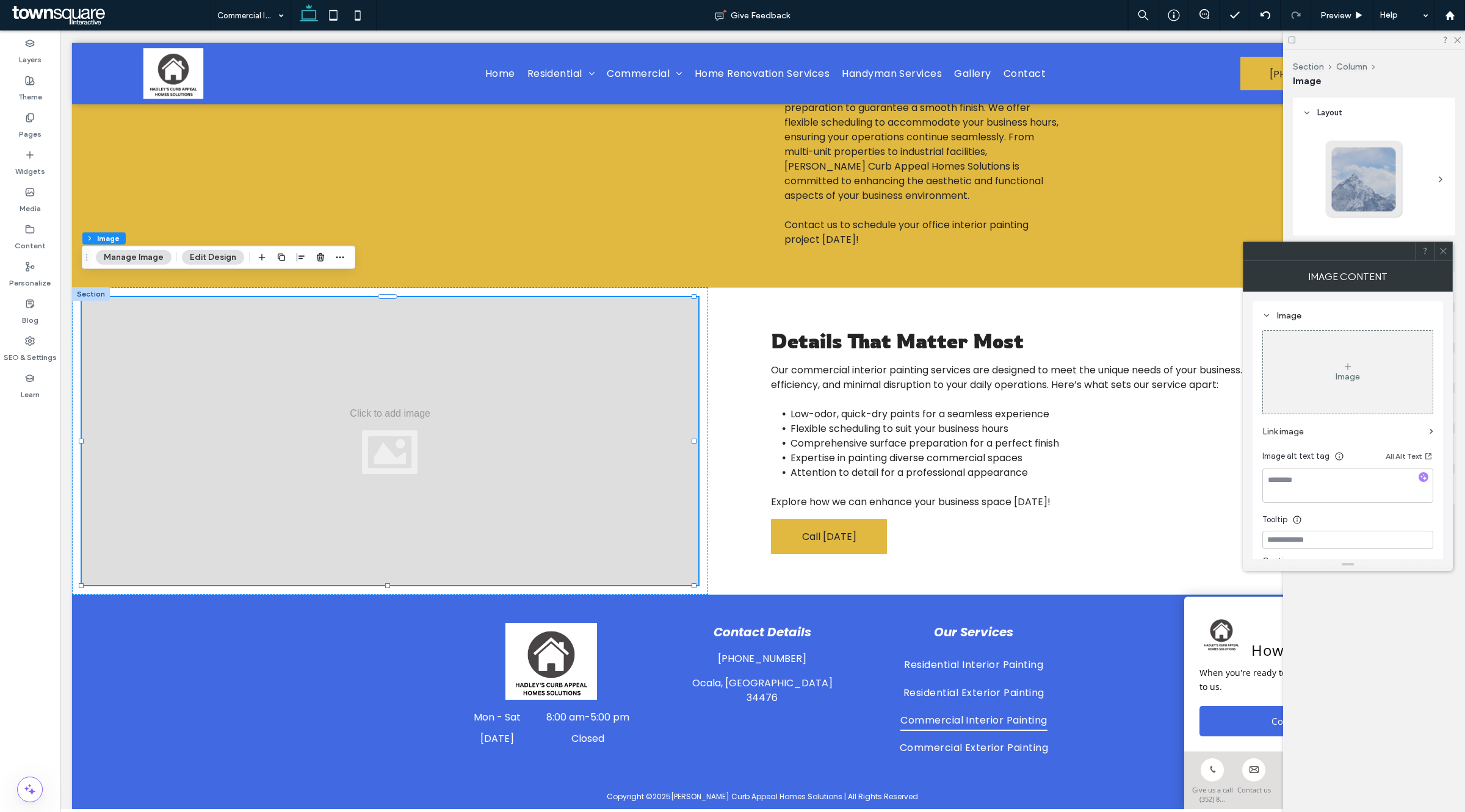
click at [1298, 398] on div "Image" at bounding box center [1348, 373] width 170 height 80
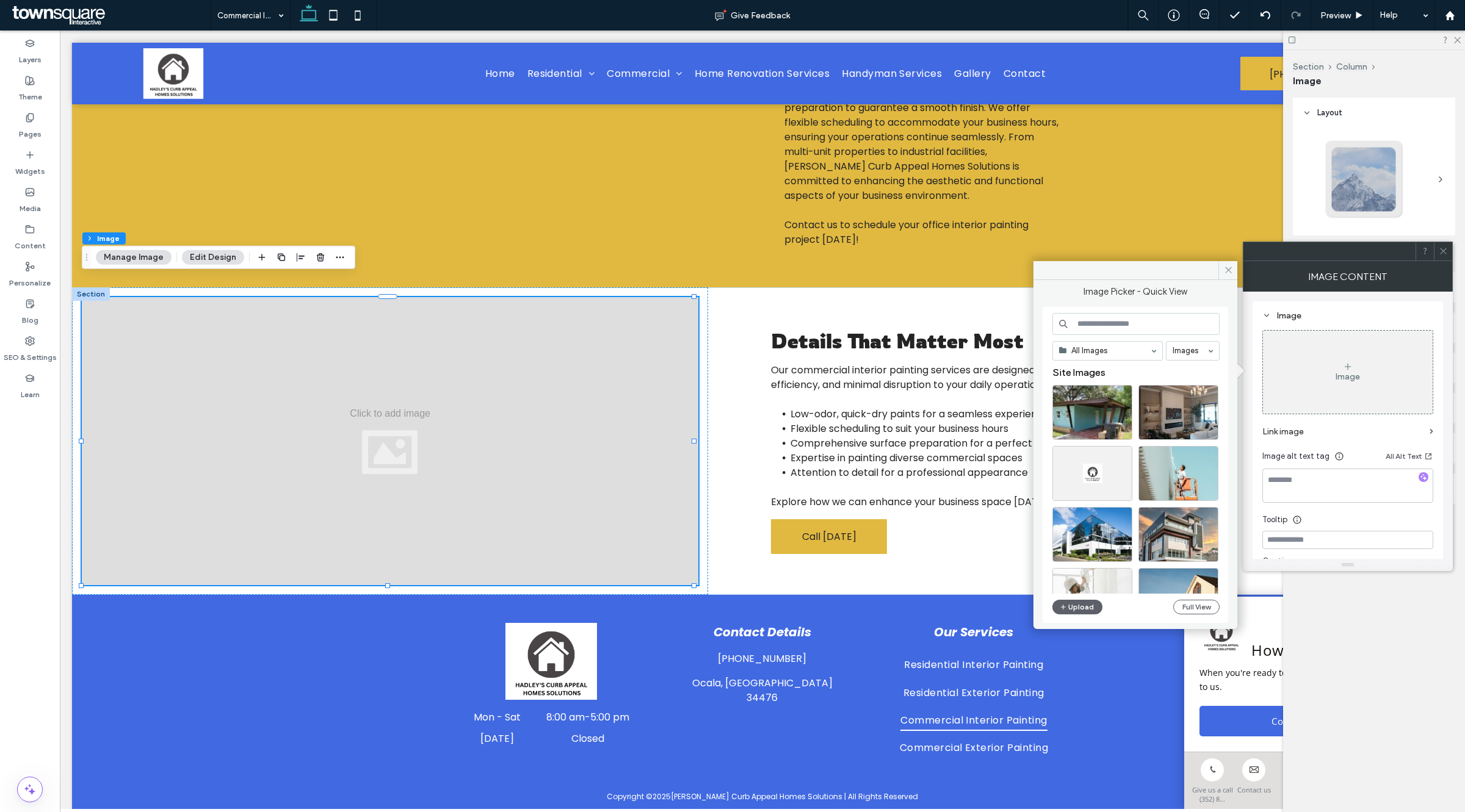
click at [1093, 327] on input at bounding box center [1137, 324] width 168 height 22
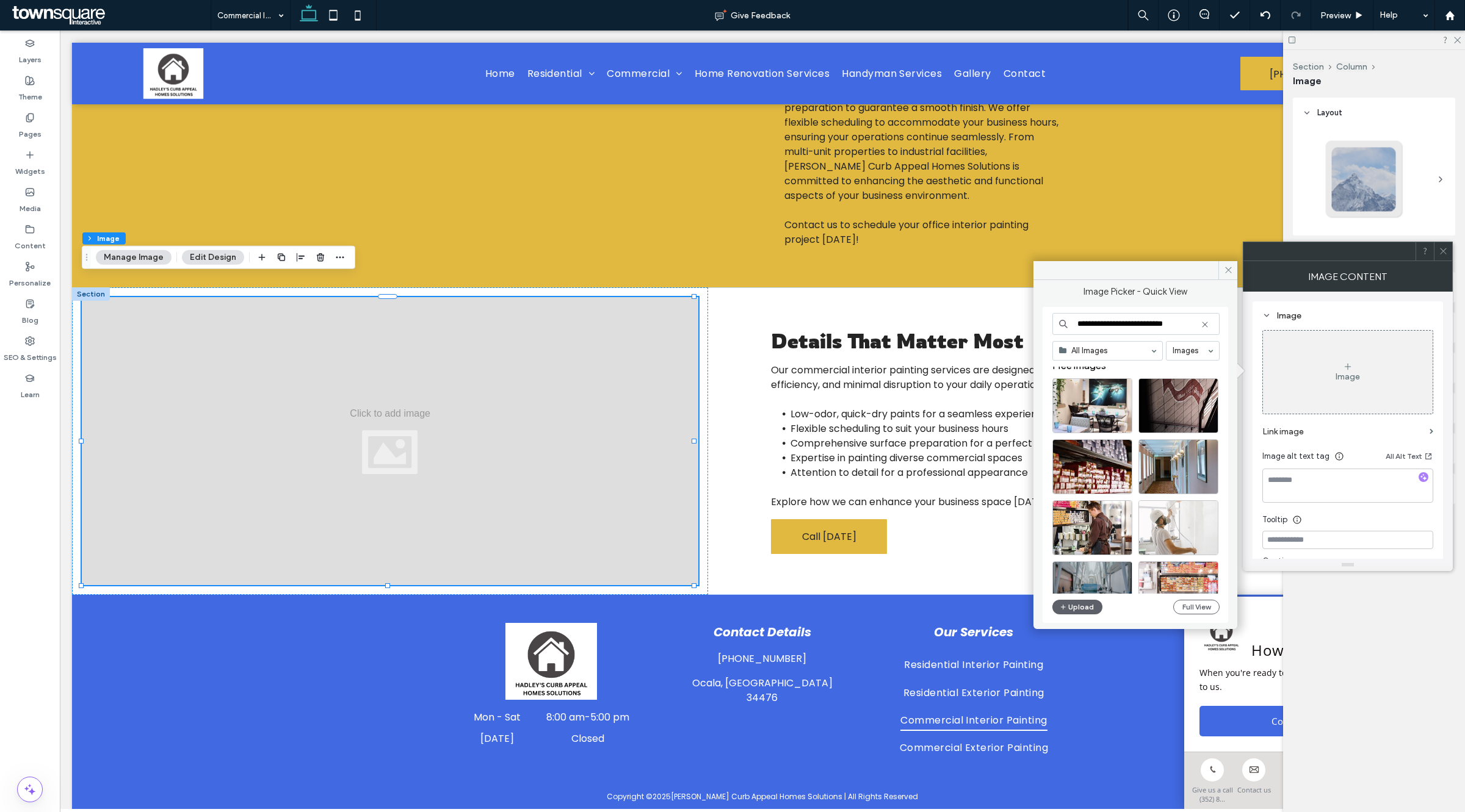
scroll to position [0, 0]
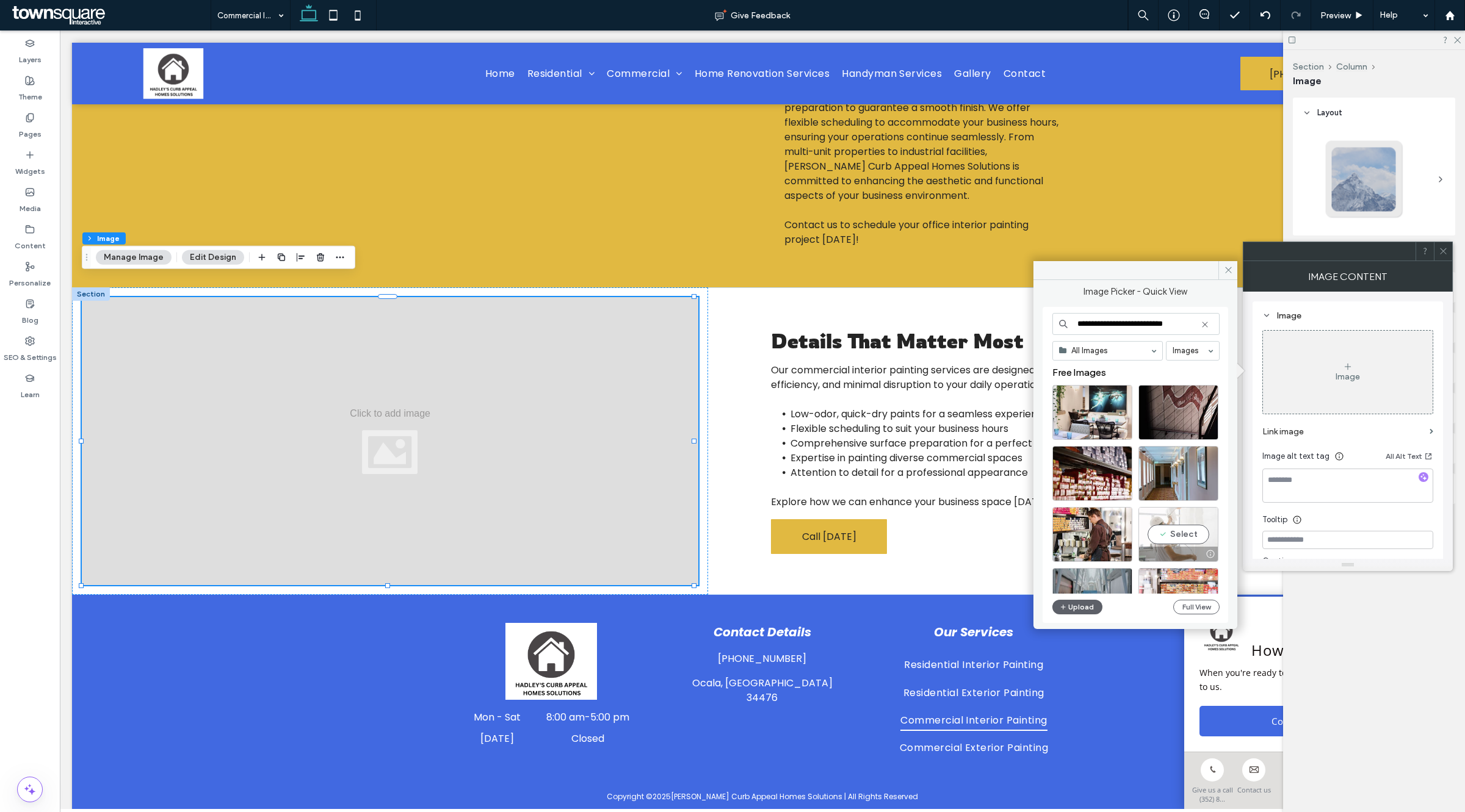
type input "**********"
click at [1170, 528] on div "Select" at bounding box center [1178, 535] width 80 height 55
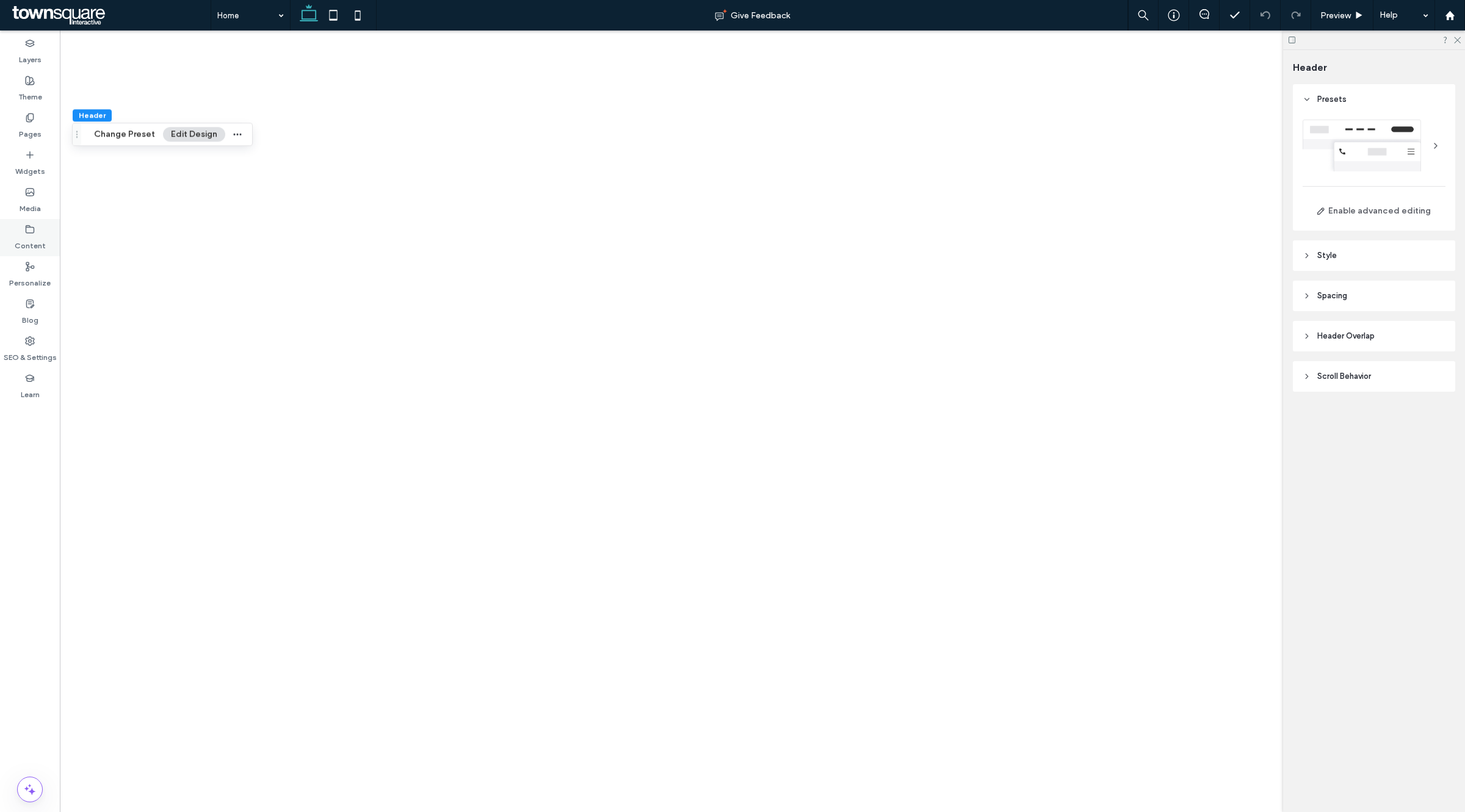
click at [35, 244] on label "Content" at bounding box center [29, 243] width 31 height 17
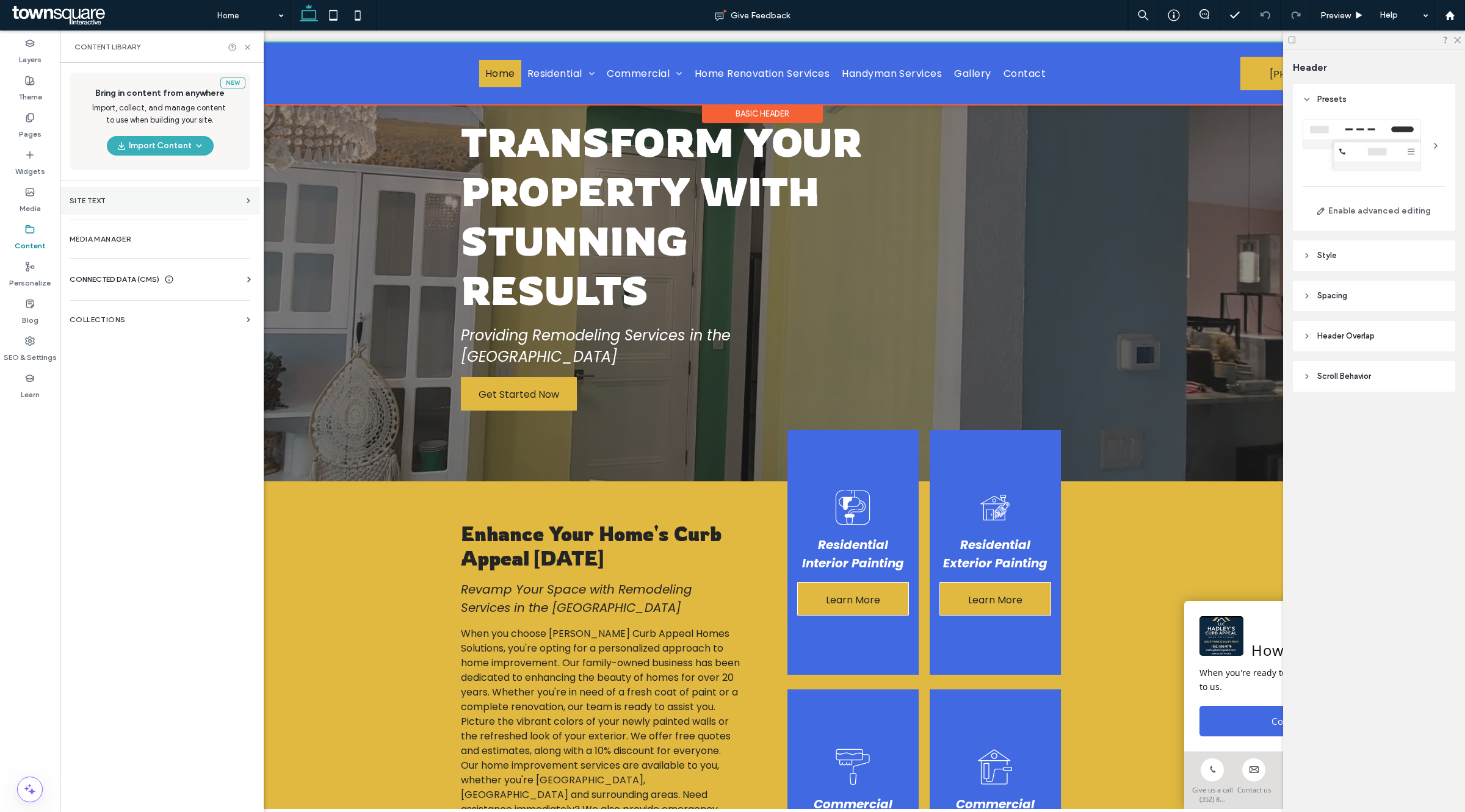
click at [116, 206] on section "Site Text" at bounding box center [159, 201] width 200 height 28
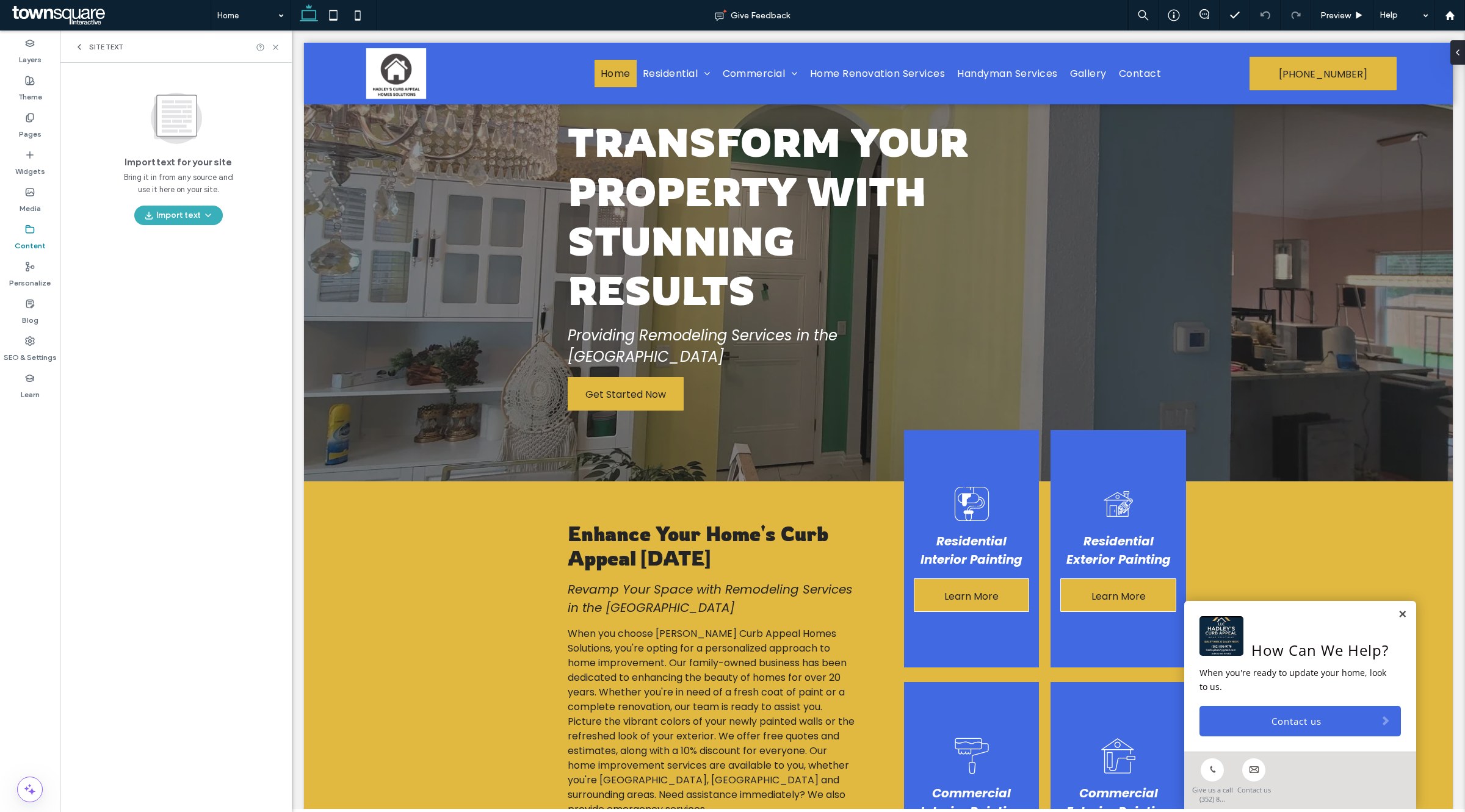
click at [76, 51] on icon at bounding box center [80, 47] width 10 height 10
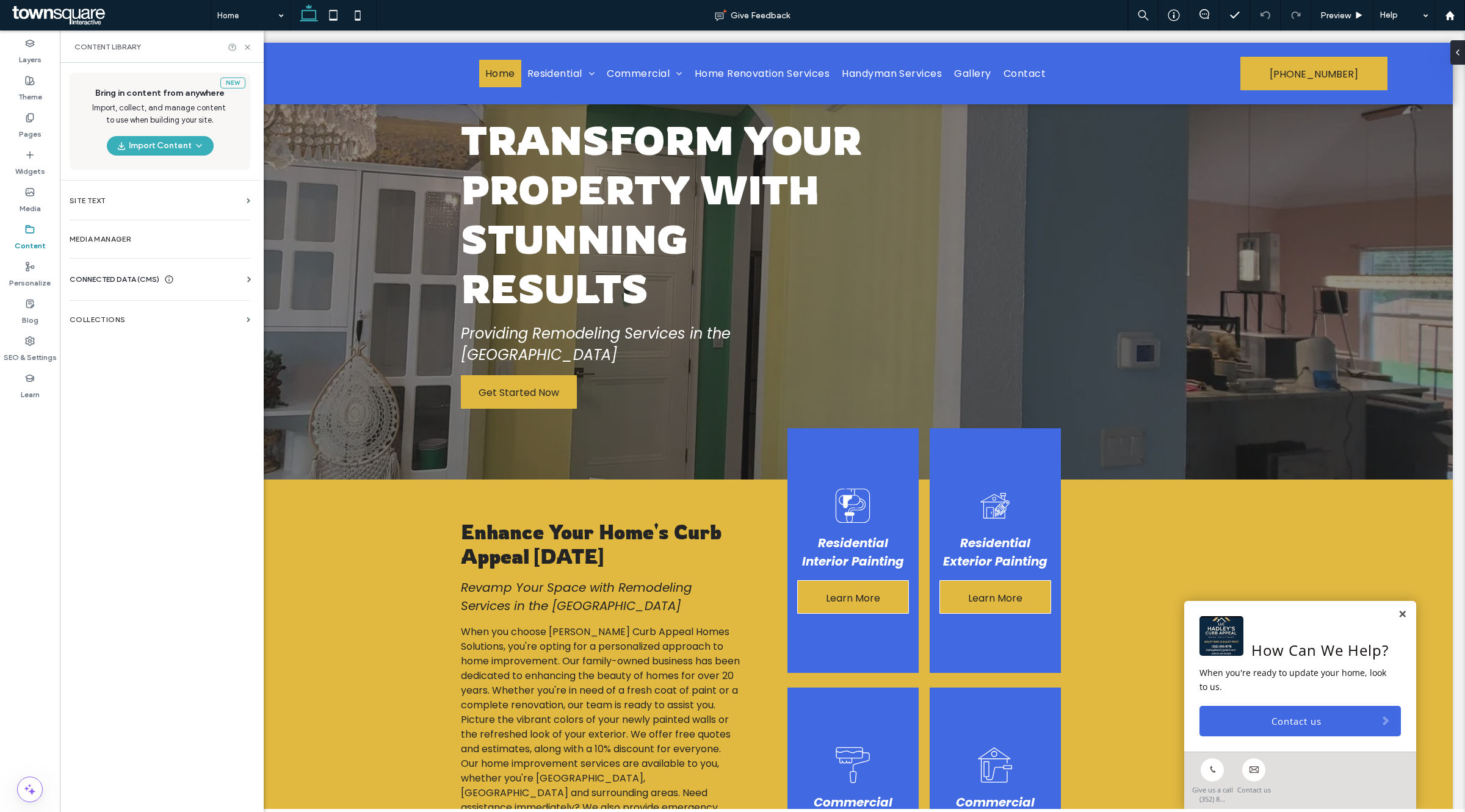
scroll to position [58, 0]
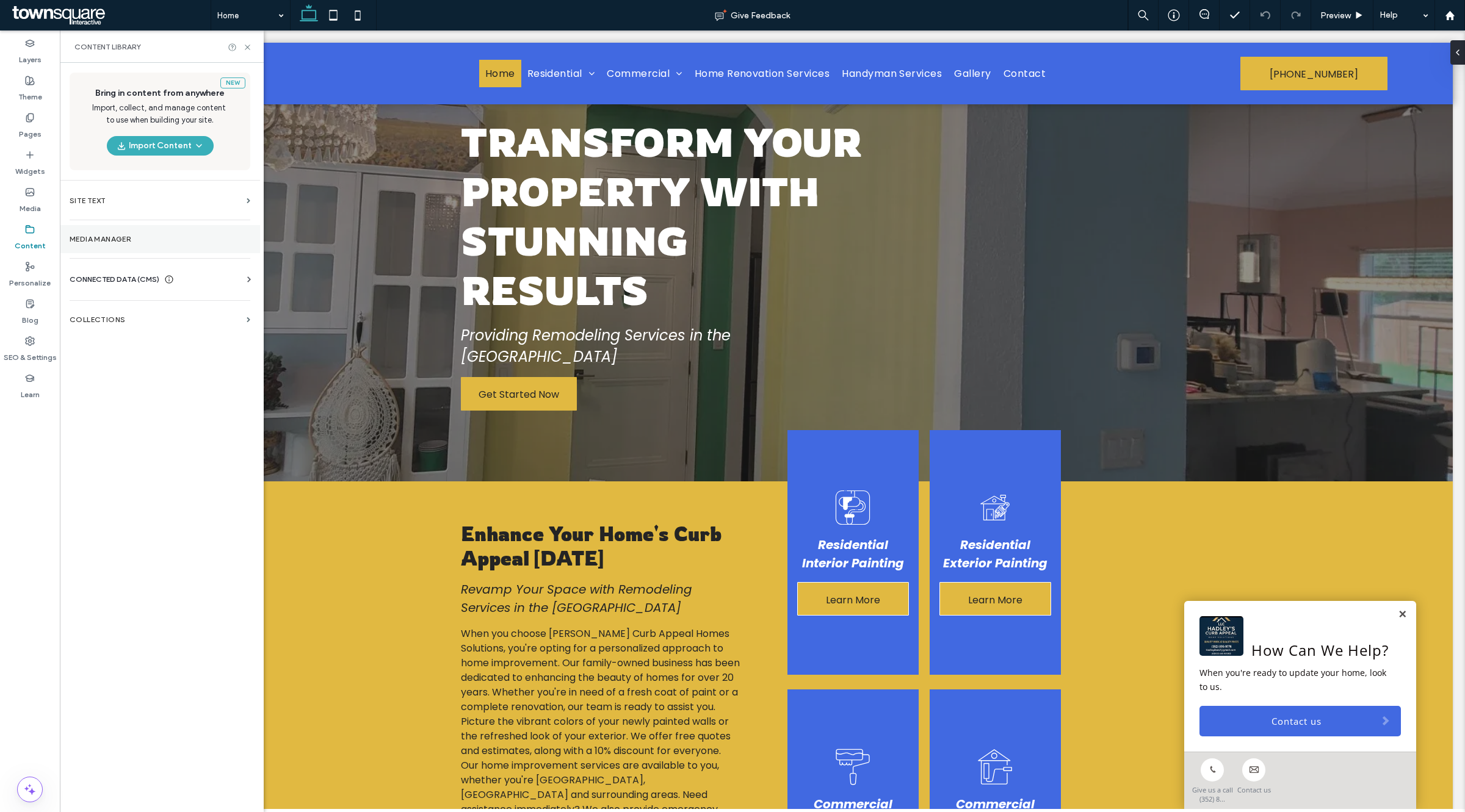
click at [188, 239] on label "Media Manager" at bounding box center [160, 239] width 181 height 8
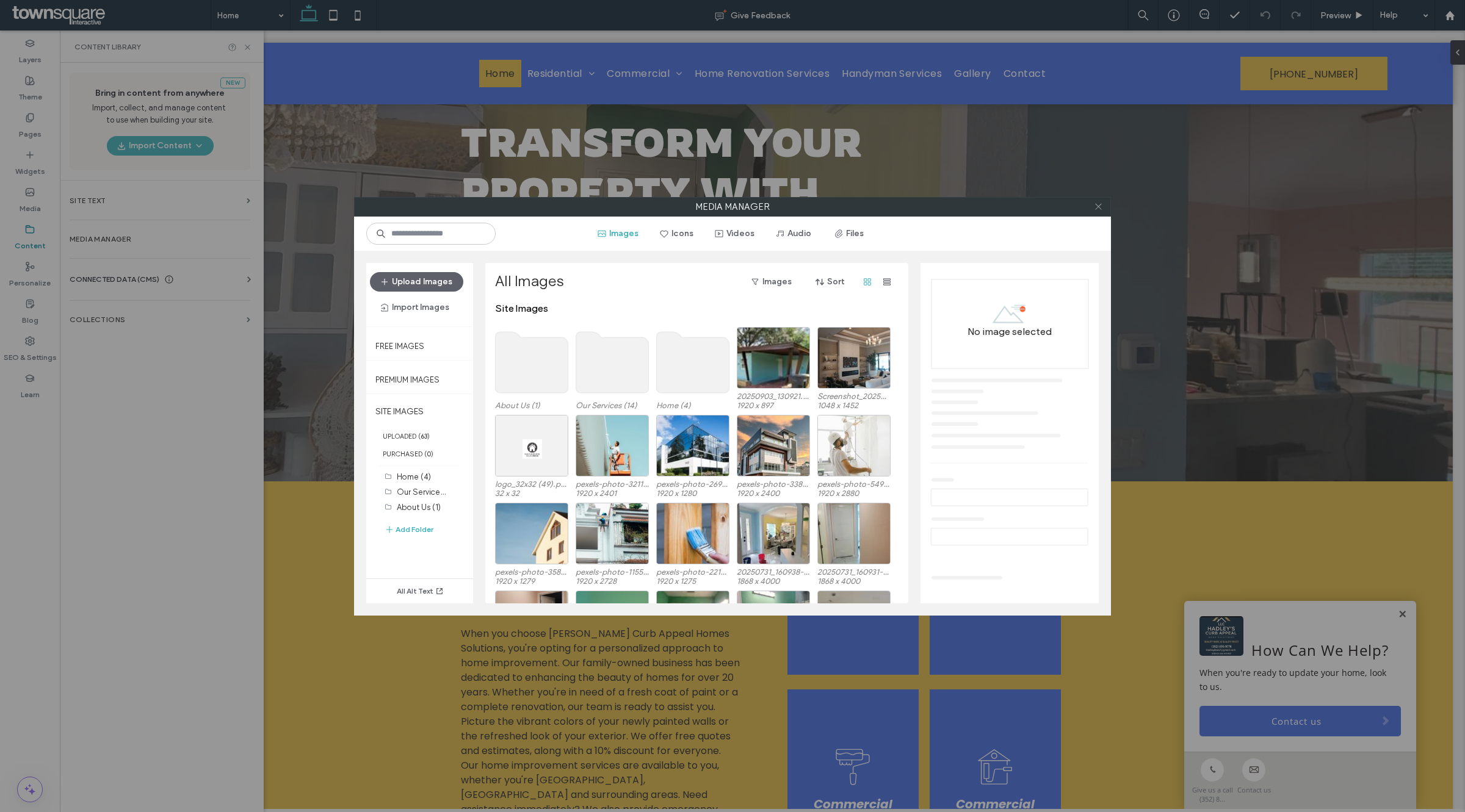
click at [1098, 206] on icon at bounding box center [1098, 206] width 9 height 9
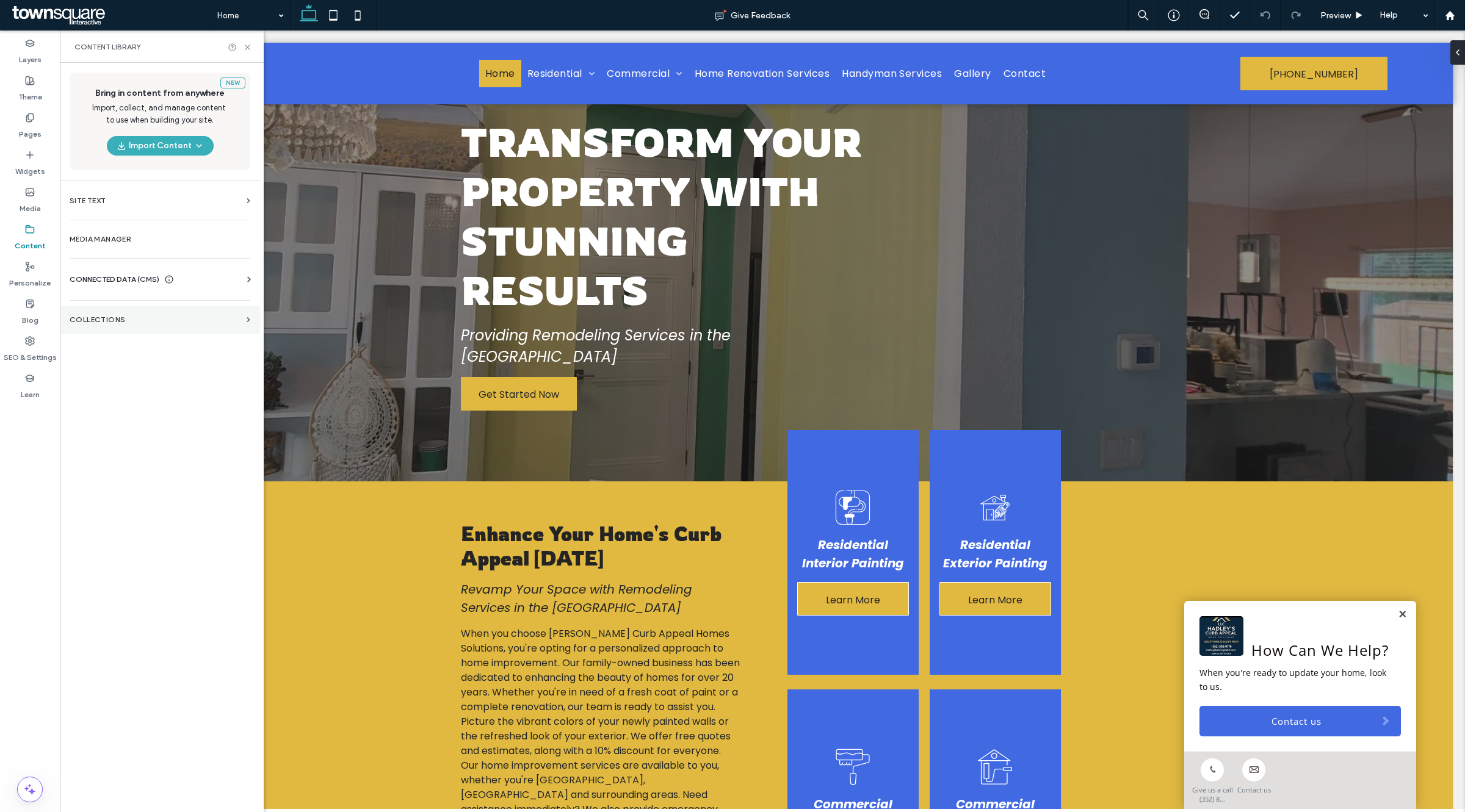
click at [108, 321] on label "Collections" at bounding box center [156, 320] width 173 height 8
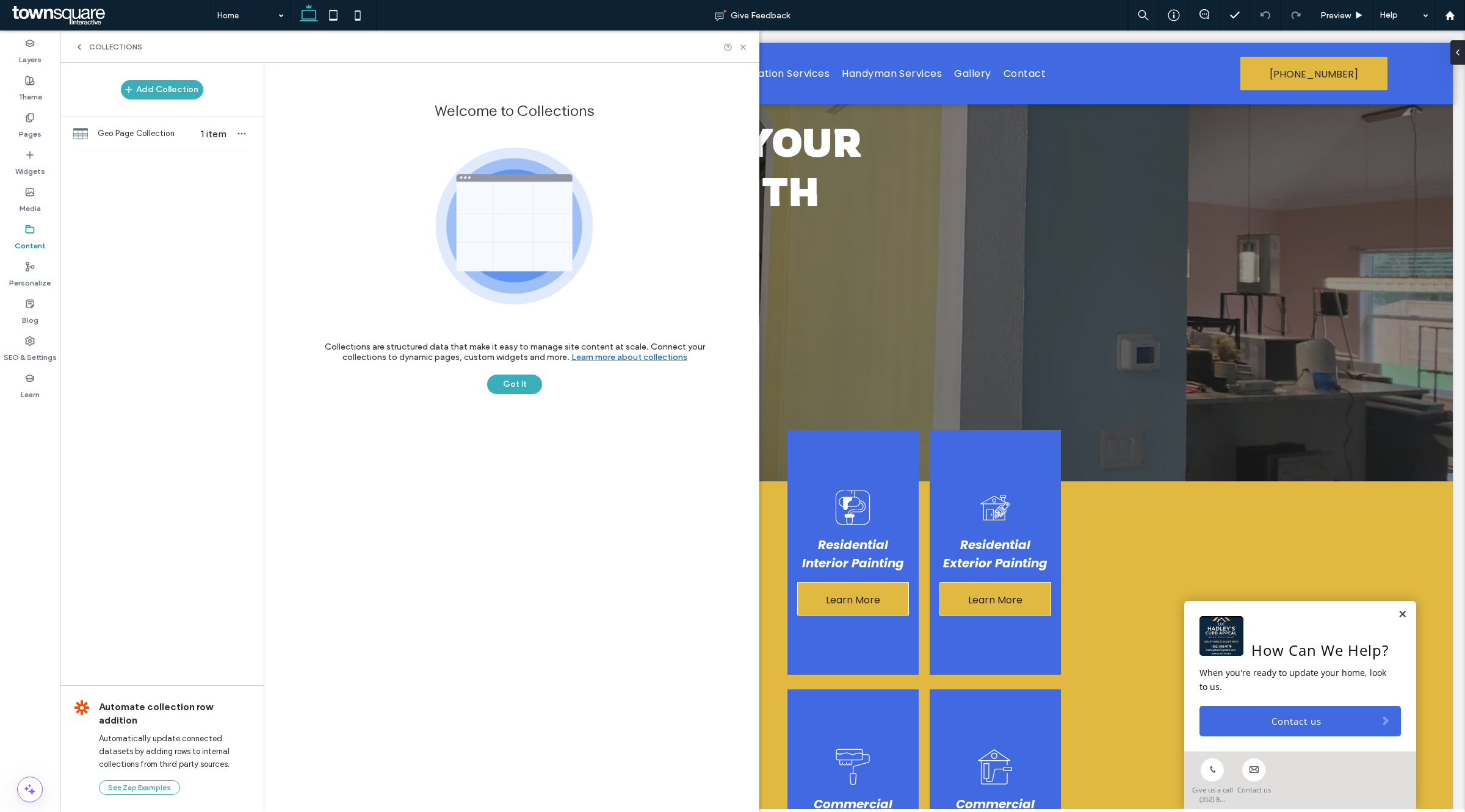
click at [80, 42] on icon at bounding box center [80, 47] width 10 height 10
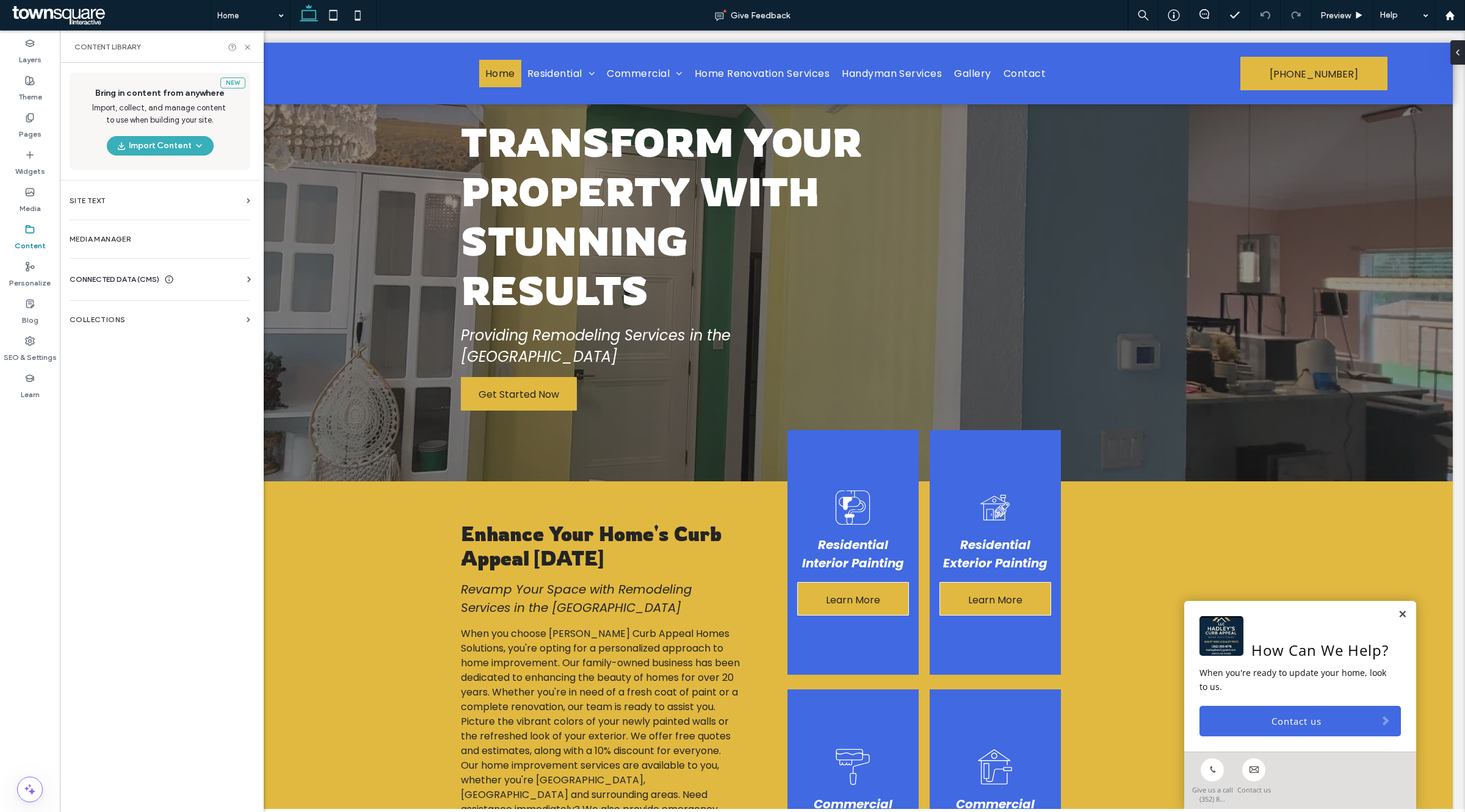
click at [202, 274] on div "CONNECTED DATA (CMS)" at bounding box center [162, 280] width 186 height 13
click at [150, 315] on section "Business Info" at bounding box center [162, 310] width 186 height 28
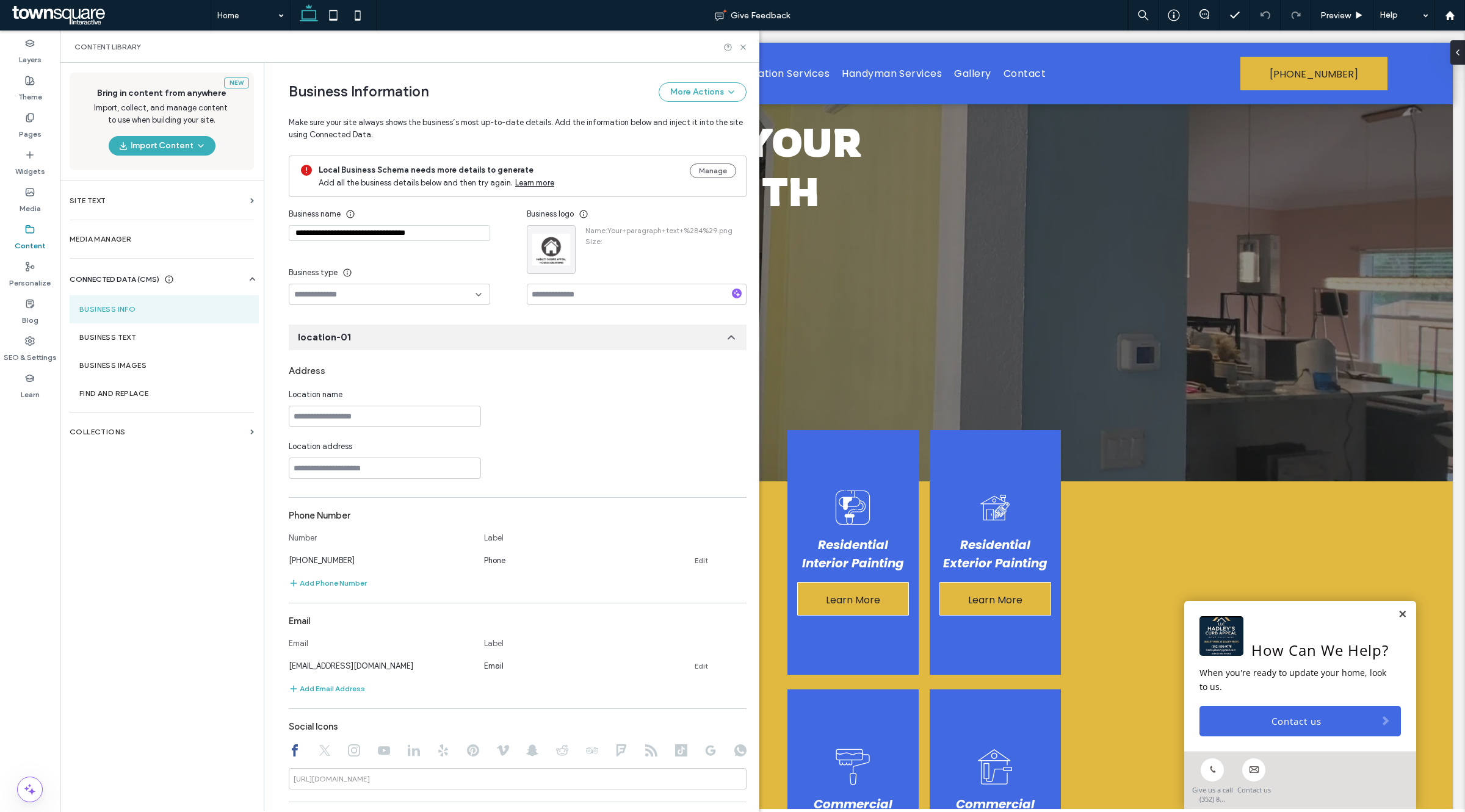
scroll to position [0, 0]
click at [559, 237] on icon "button" at bounding box center [564, 238] width 10 height 10
click at [580, 267] on span "Replace Image" at bounding box center [603, 267] width 54 height 13
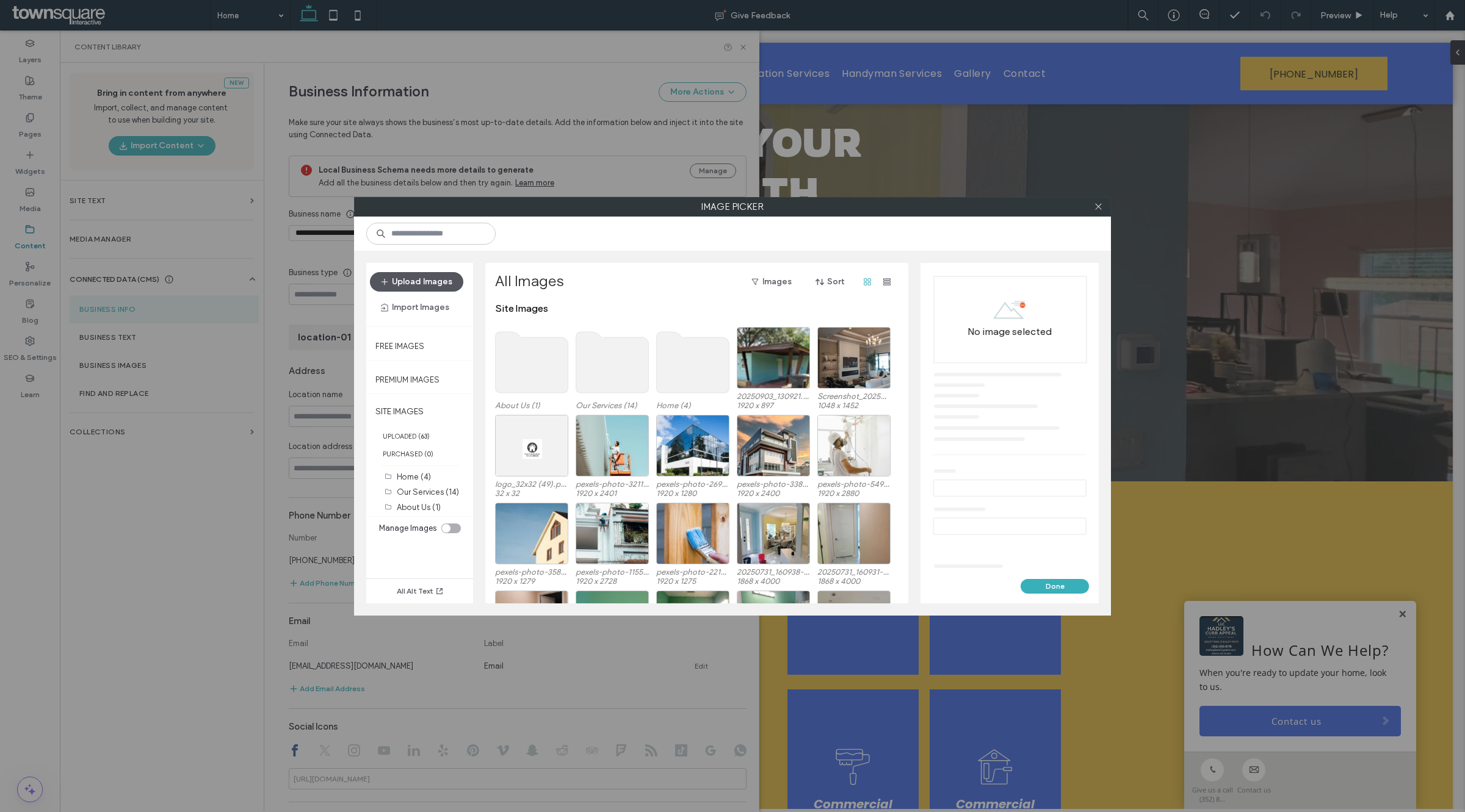
click at [405, 281] on button "Upload Images" at bounding box center [417, 281] width 94 height 19
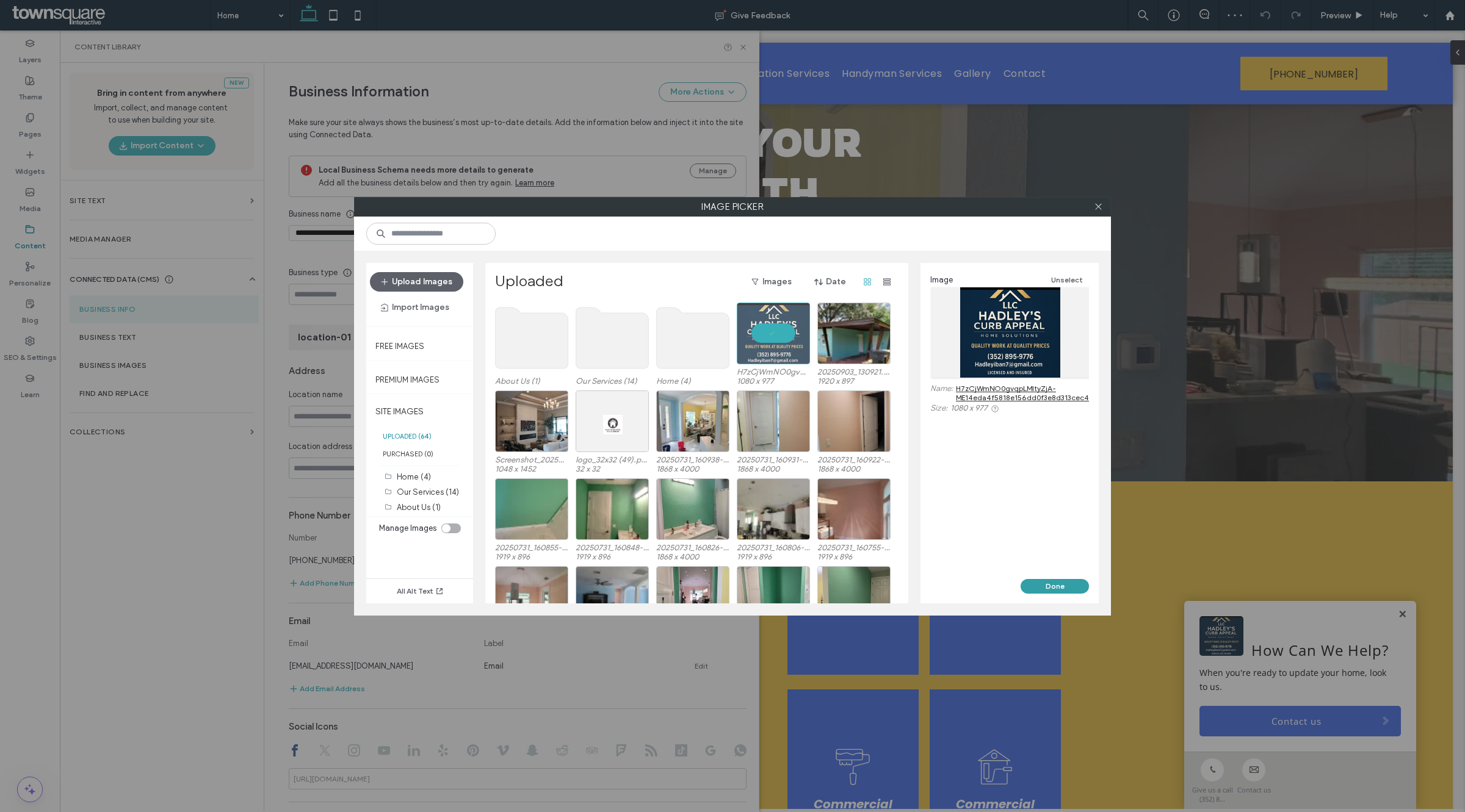
click at [1054, 587] on button "Done" at bounding box center [1055, 586] width 69 height 14
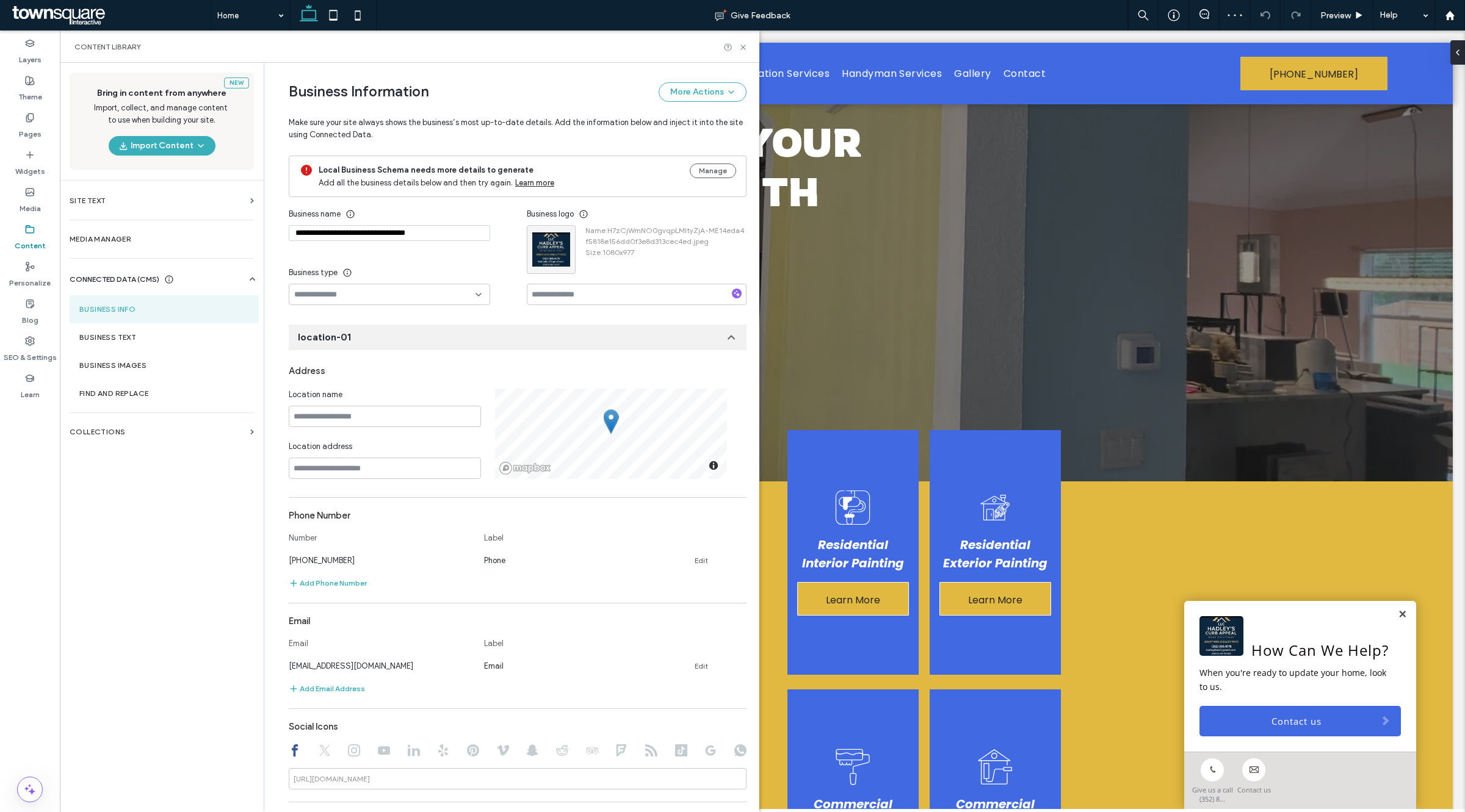
click at [749, 49] on div "Content Library" at bounding box center [409, 46] width 699 height 33
click at [746, 48] on icon at bounding box center [743, 47] width 9 height 9
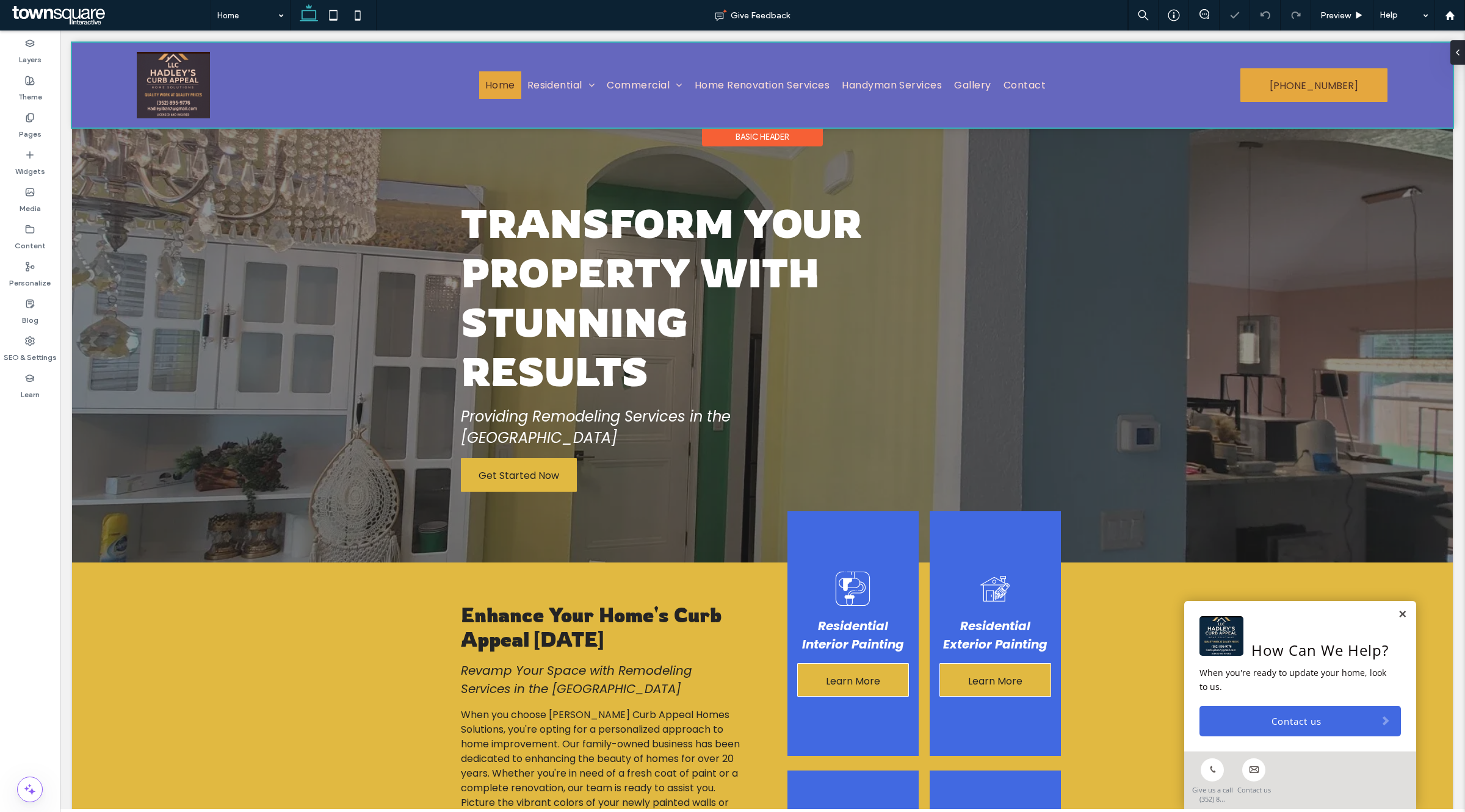
click at [209, 99] on div at bounding box center [762, 85] width 1381 height 85
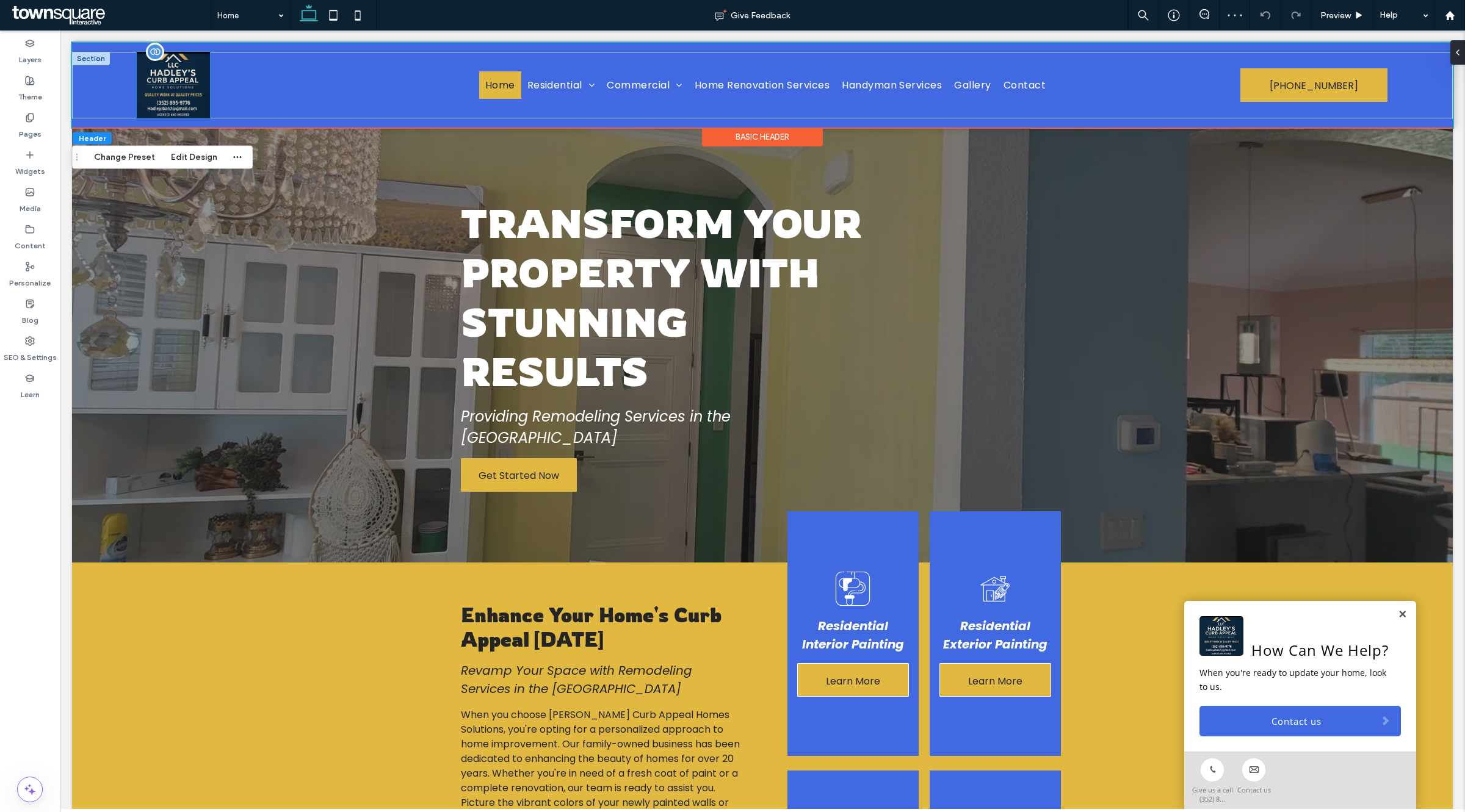
click at [186, 95] on img at bounding box center [173, 85] width 73 height 66
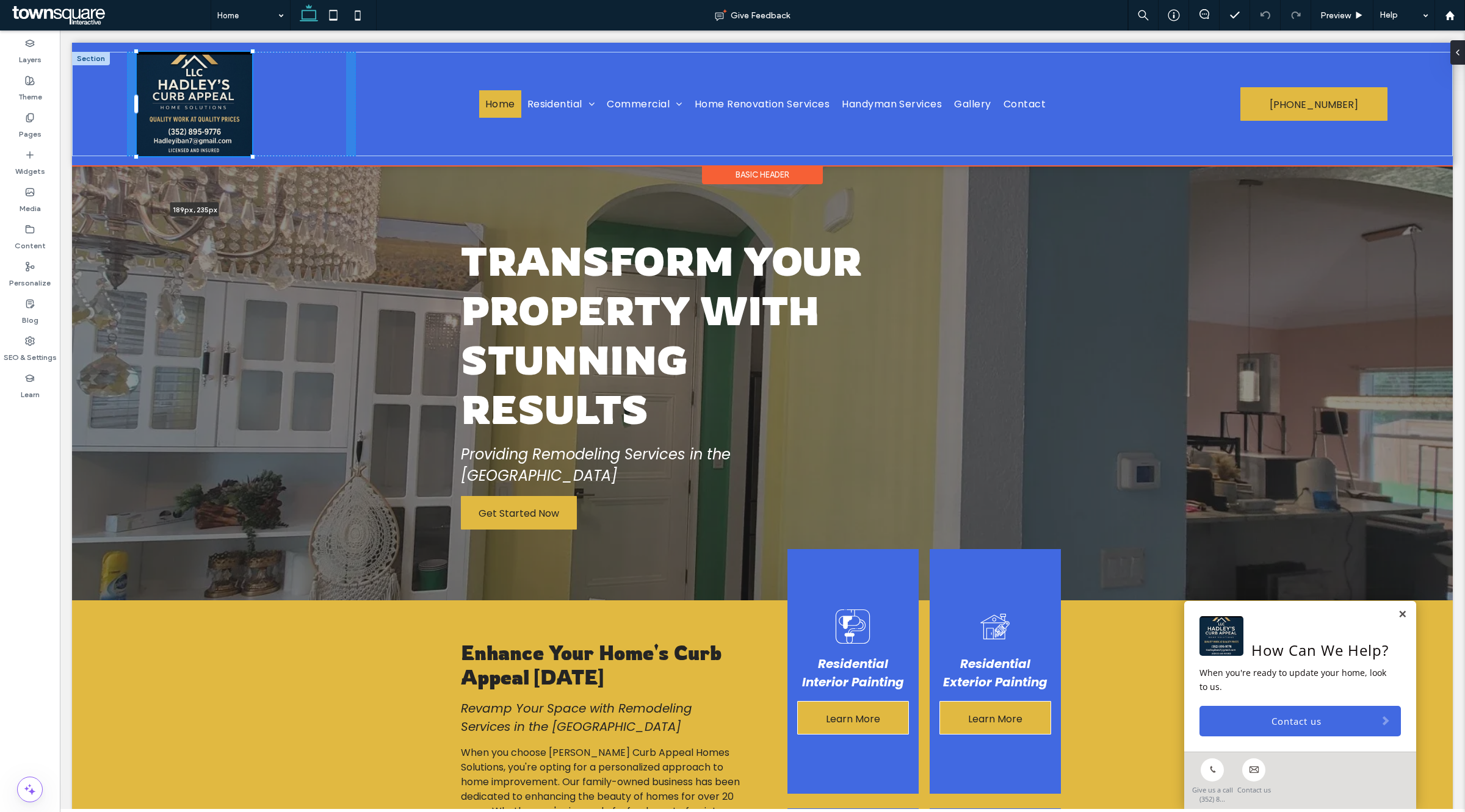
drag, startPoint x: 209, startPoint y: 118, endPoint x: 276, endPoint y: 131, distance: 68.2
click at [276, 131] on div "189px , 235px Home Residential Residential Interior Painting Residential Exteri…" at bounding box center [762, 104] width 1381 height 105
type input "***"
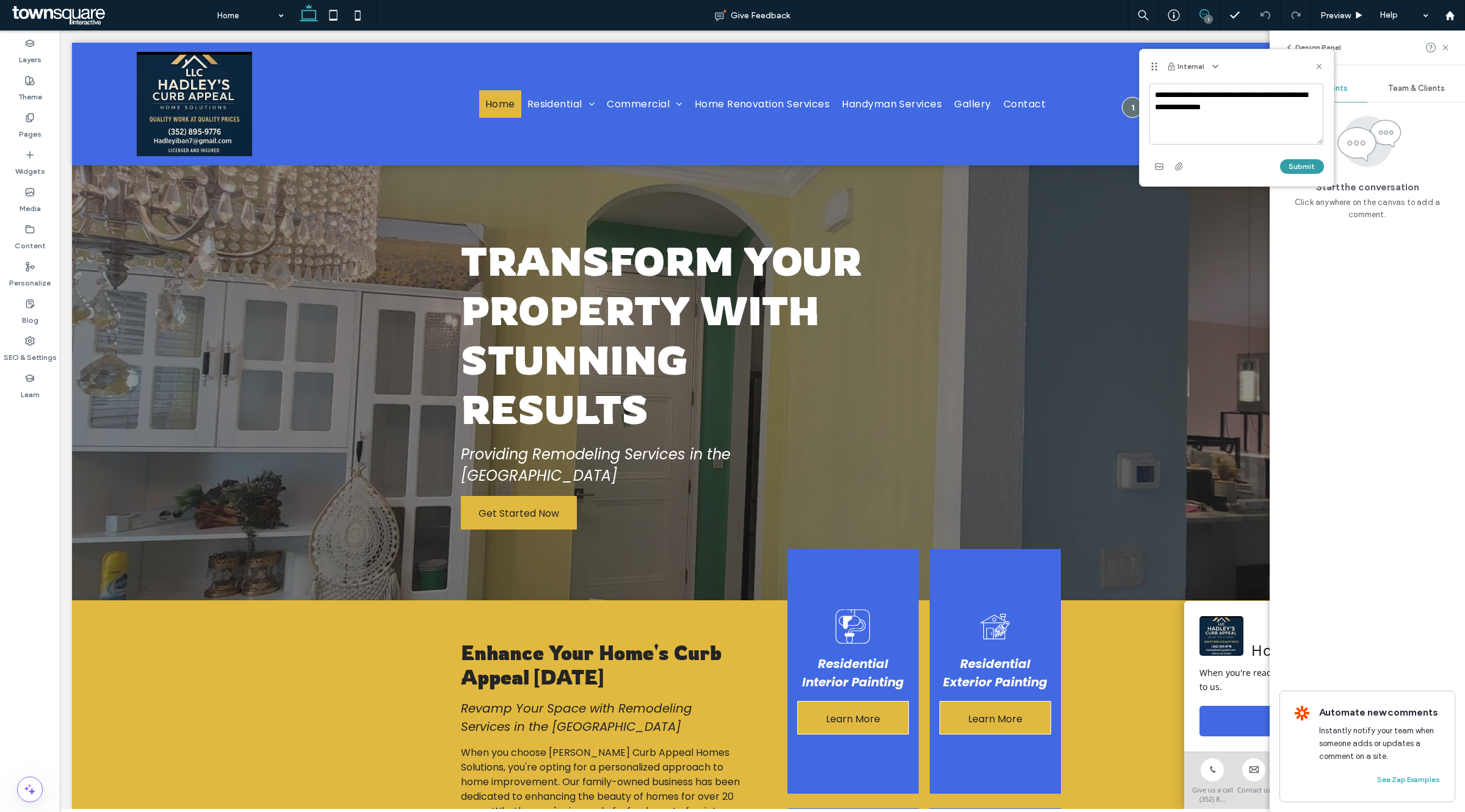
type textarea "**********"
click at [1314, 171] on button "Submit" at bounding box center [1303, 166] width 44 height 14
